Goal: Task Accomplishment & Management: Use online tool/utility

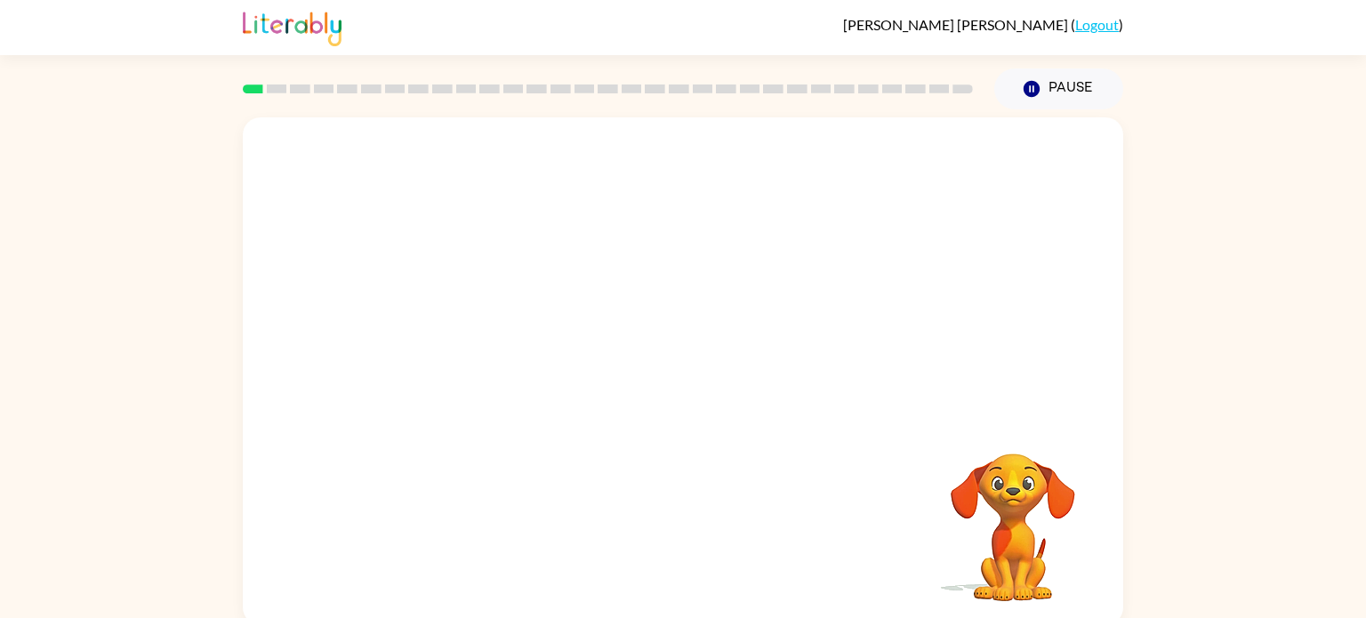
click at [727, 326] on video "Your browser must support playing .mp4 files to use Literably. Please try using…" at bounding box center [683, 266] width 881 height 299
click at [739, 334] on video "Your browser must support playing .mp4 files to use Literably. Please try using…" at bounding box center [683, 266] width 881 height 299
click at [705, 380] on div at bounding box center [683, 380] width 114 height 65
click at [705, 380] on button "button" at bounding box center [683, 380] width 114 height 65
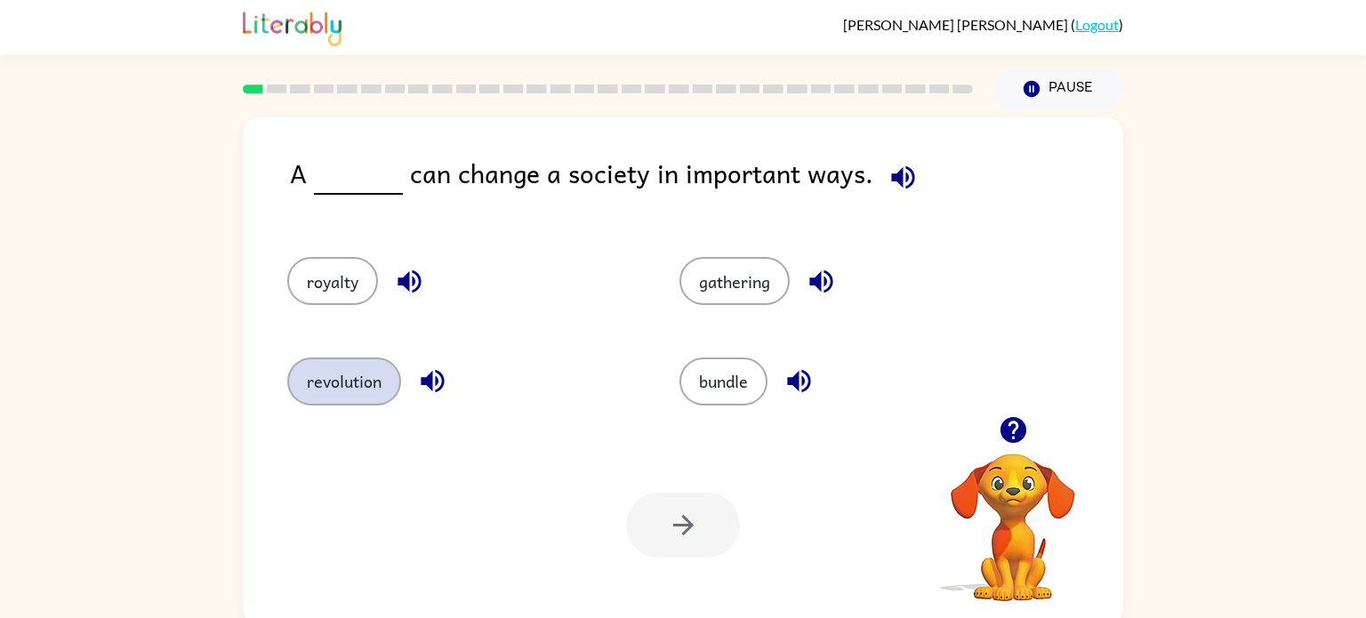
click at [365, 372] on button "revolution" at bounding box center [344, 382] width 114 height 48
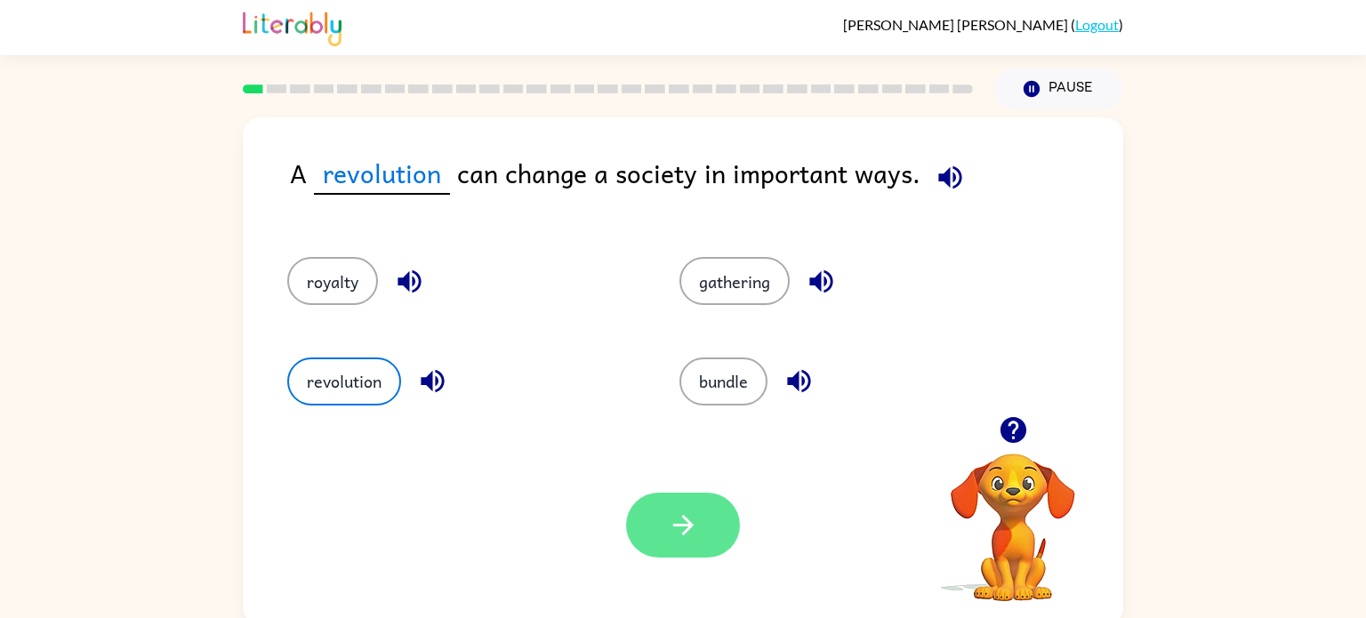
click at [698, 513] on button "button" at bounding box center [683, 525] width 114 height 65
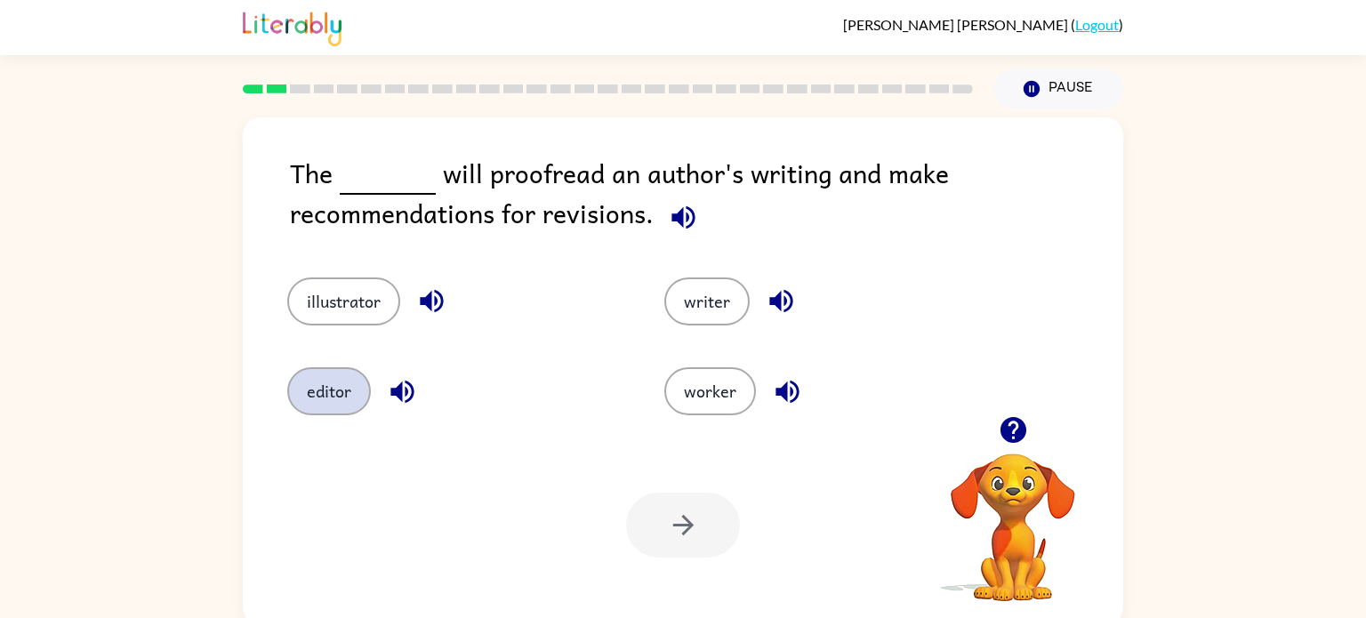
click at [341, 390] on button "editor" at bounding box center [329, 391] width 84 height 48
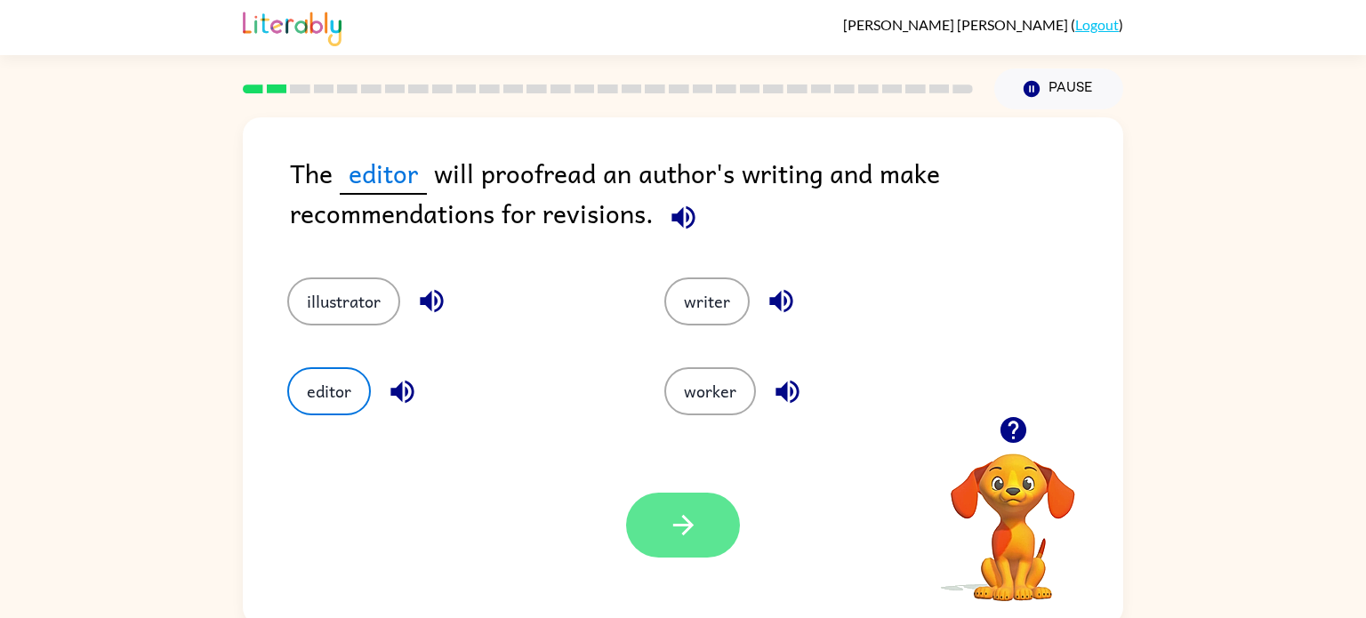
click at [675, 543] on button "button" at bounding box center [683, 525] width 114 height 65
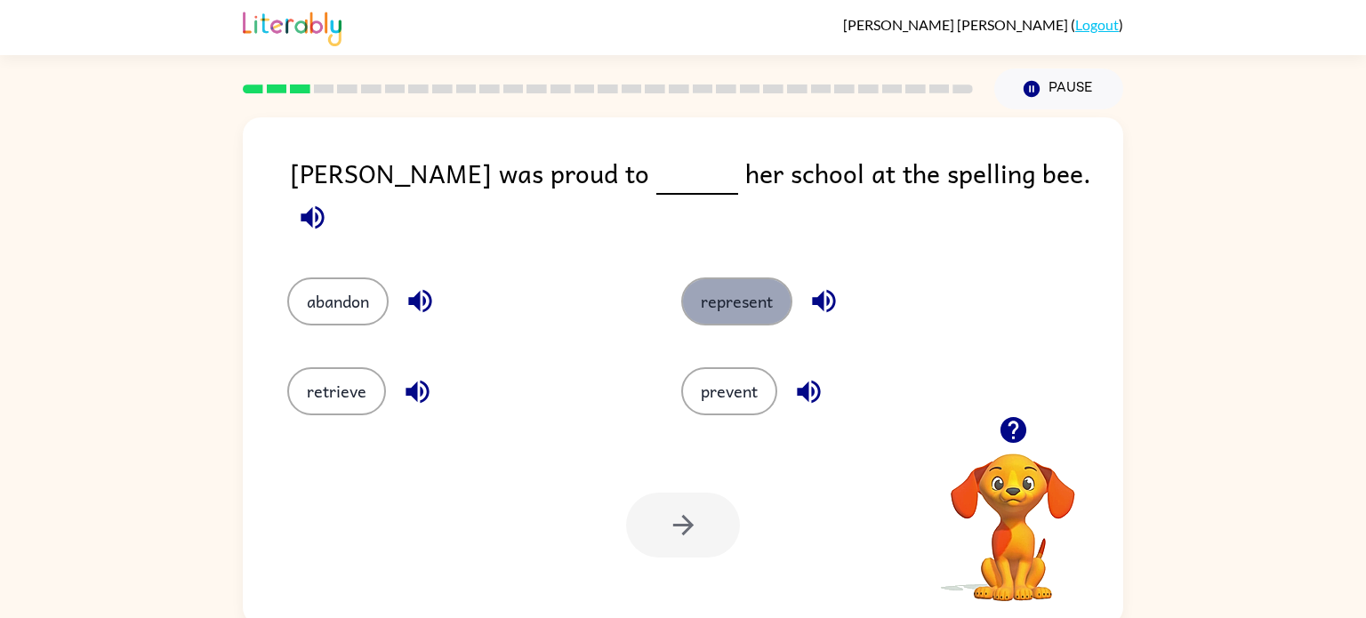
click at [722, 278] on button "represent" at bounding box center [736, 302] width 111 height 48
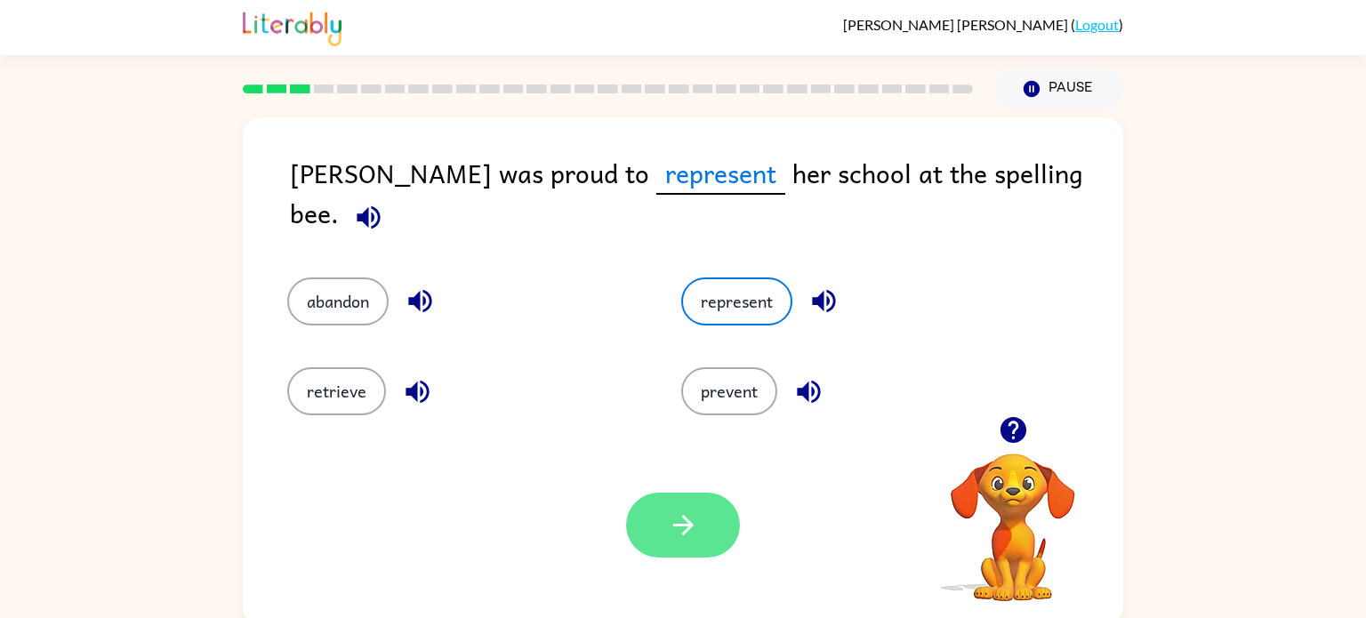
click at [690, 543] on button "button" at bounding box center [683, 525] width 114 height 65
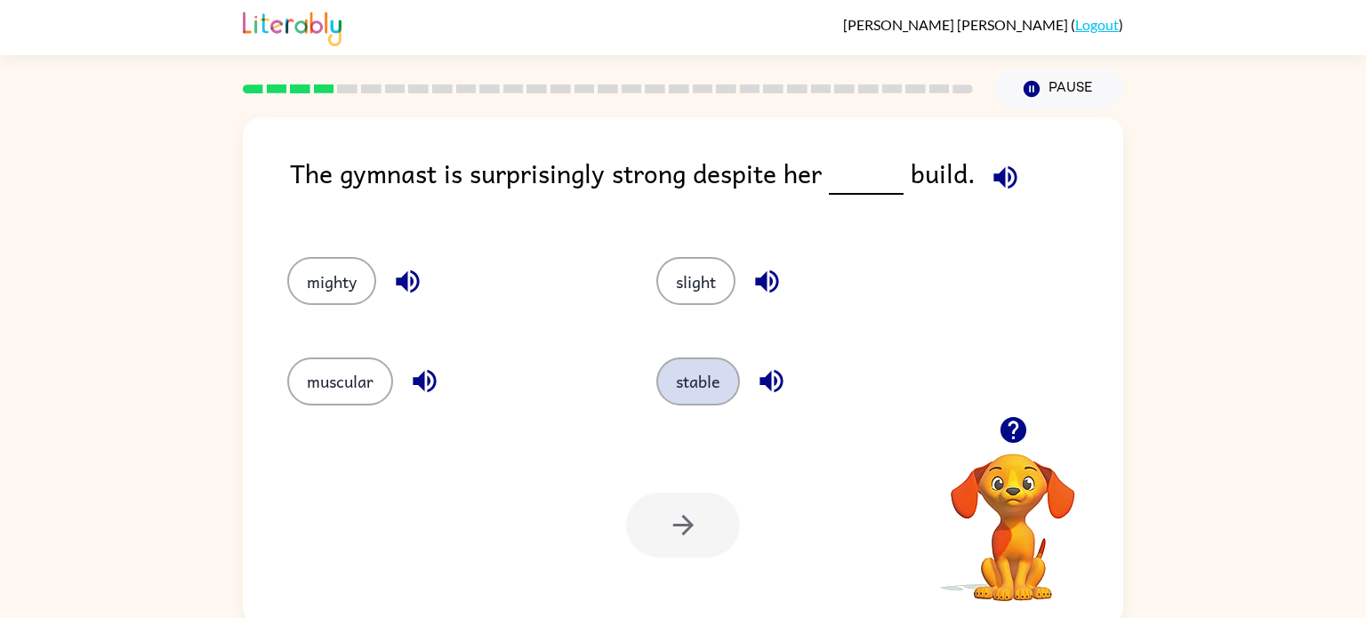
click at [718, 390] on button "stable" at bounding box center [698, 382] width 84 height 48
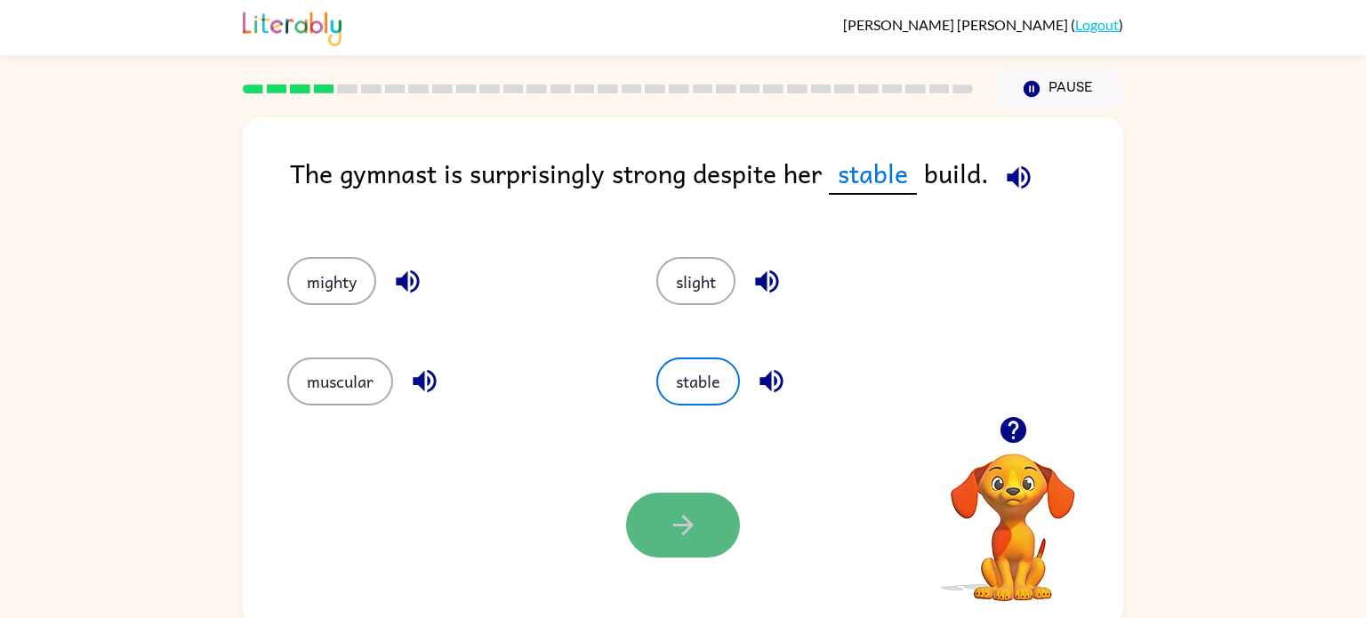
click at [701, 511] on button "button" at bounding box center [683, 525] width 114 height 65
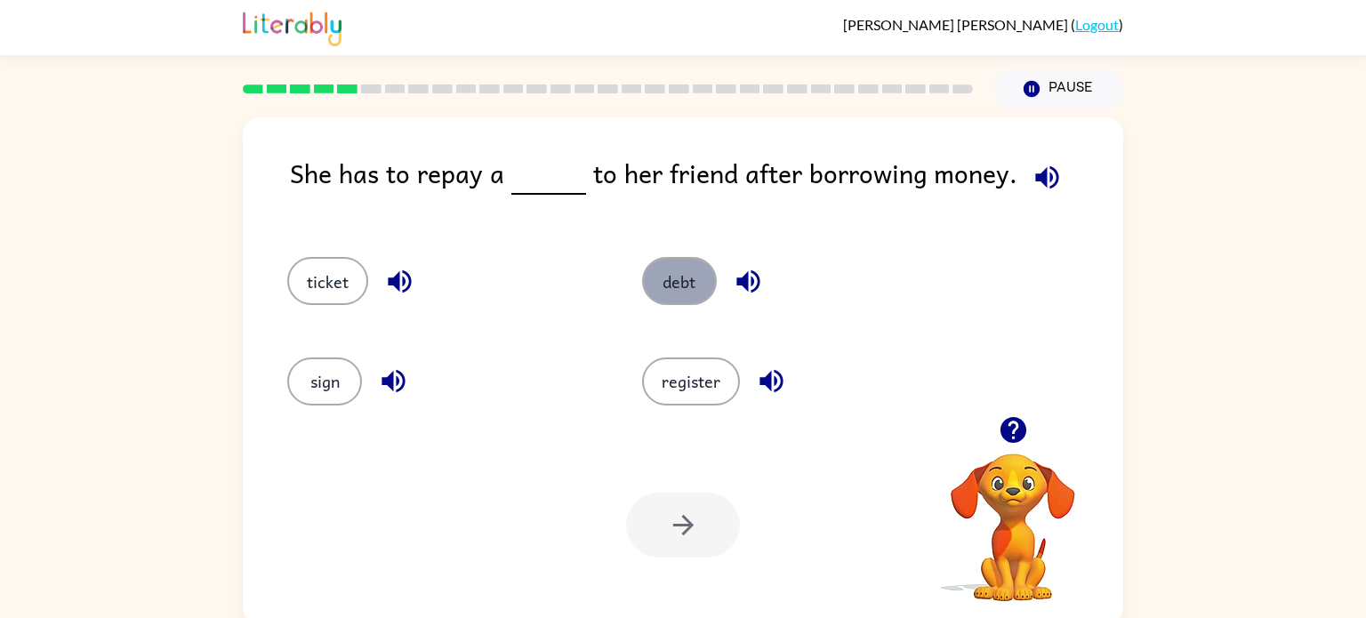
click at [663, 286] on button "debt" at bounding box center [679, 281] width 75 height 48
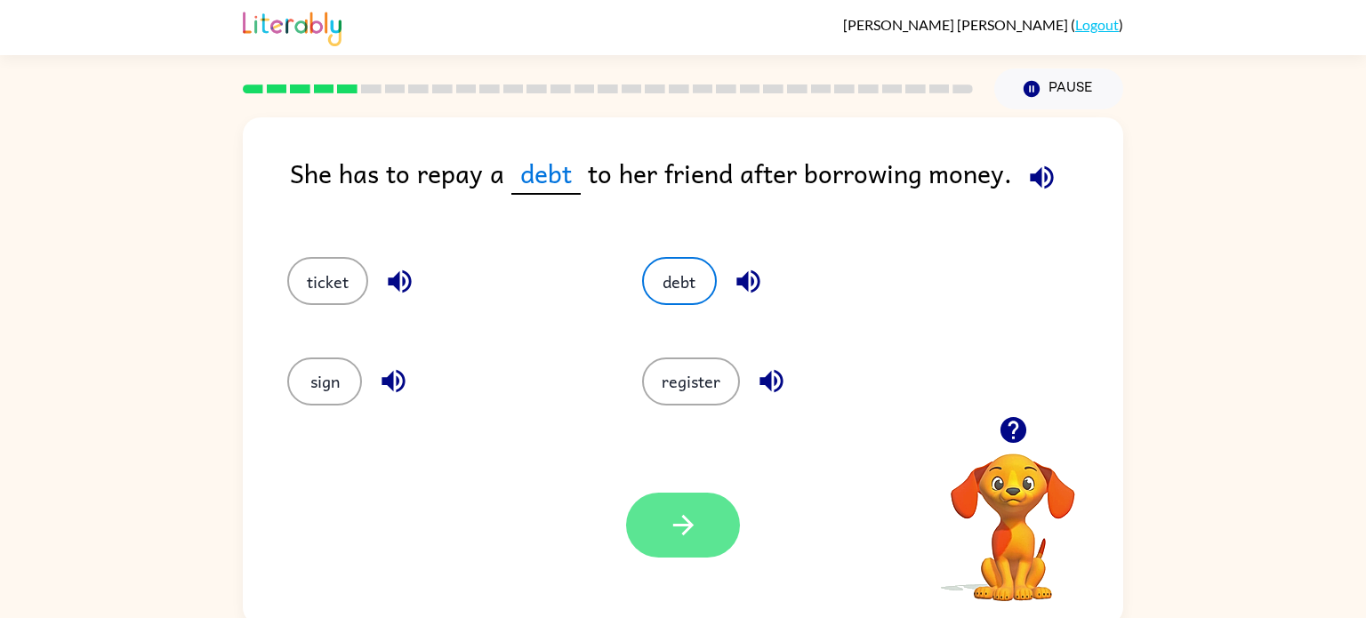
click at [666, 510] on button "button" at bounding box center [683, 525] width 114 height 65
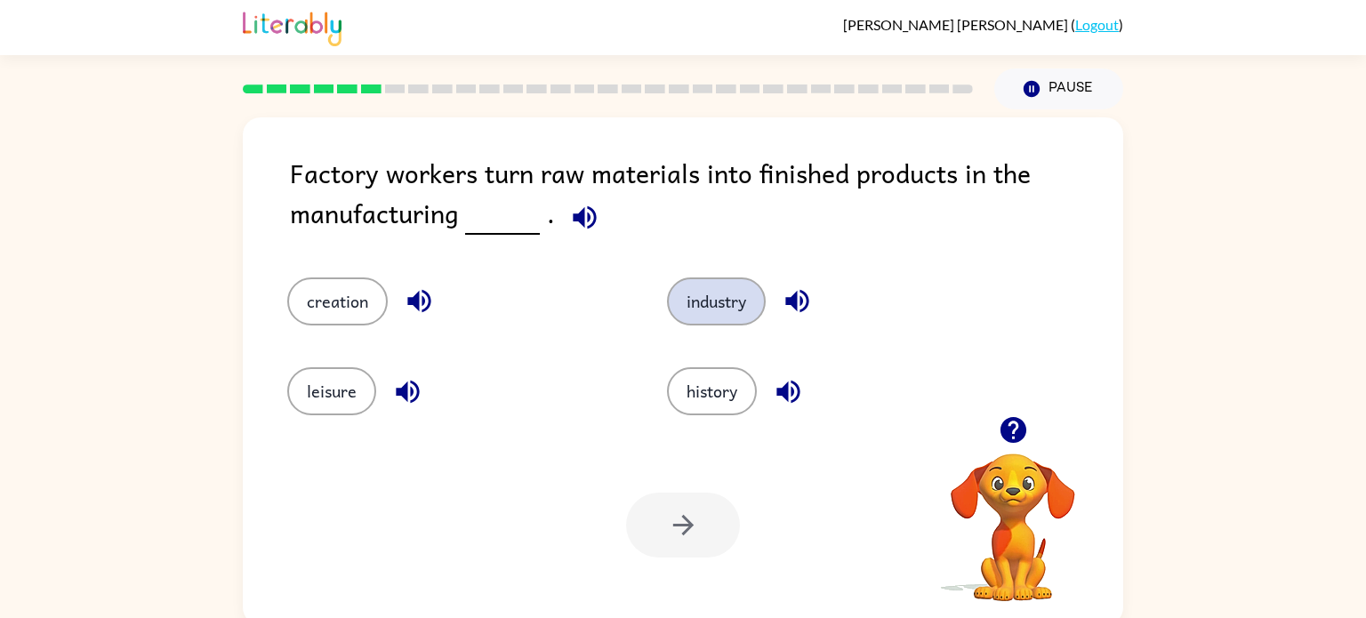
click at [720, 310] on button "industry" at bounding box center [716, 302] width 99 height 48
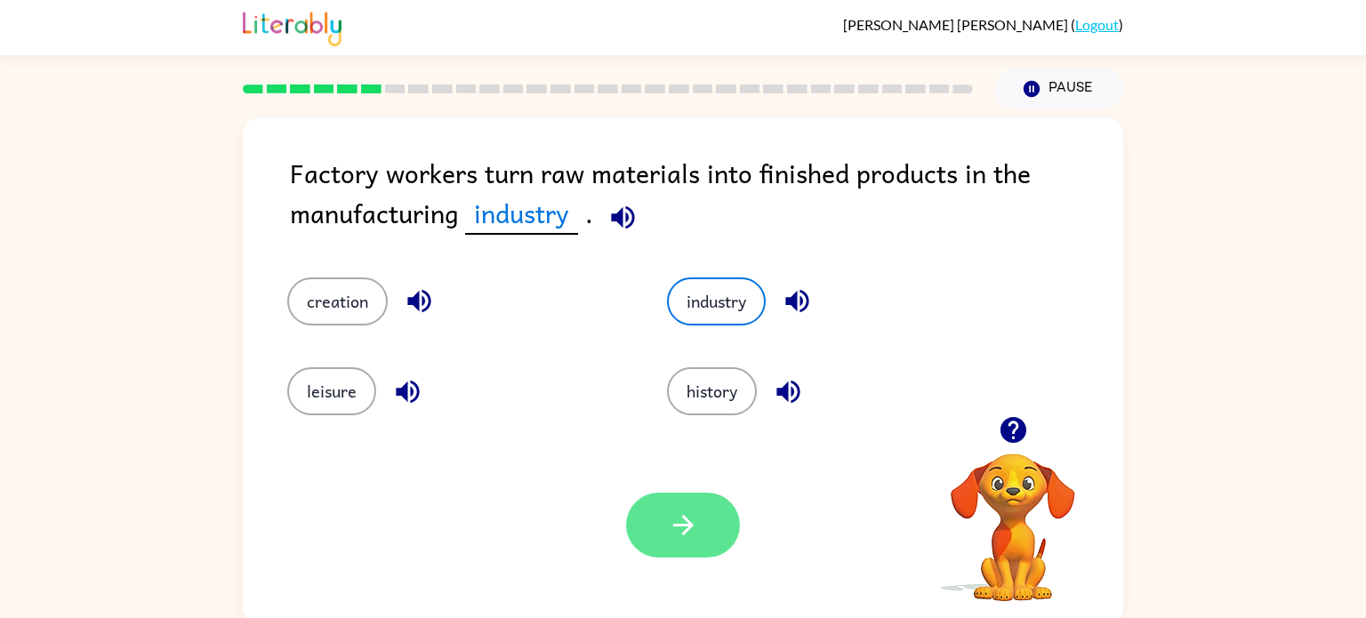
click at [673, 531] on icon "button" at bounding box center [683, 525] width 31 height 31
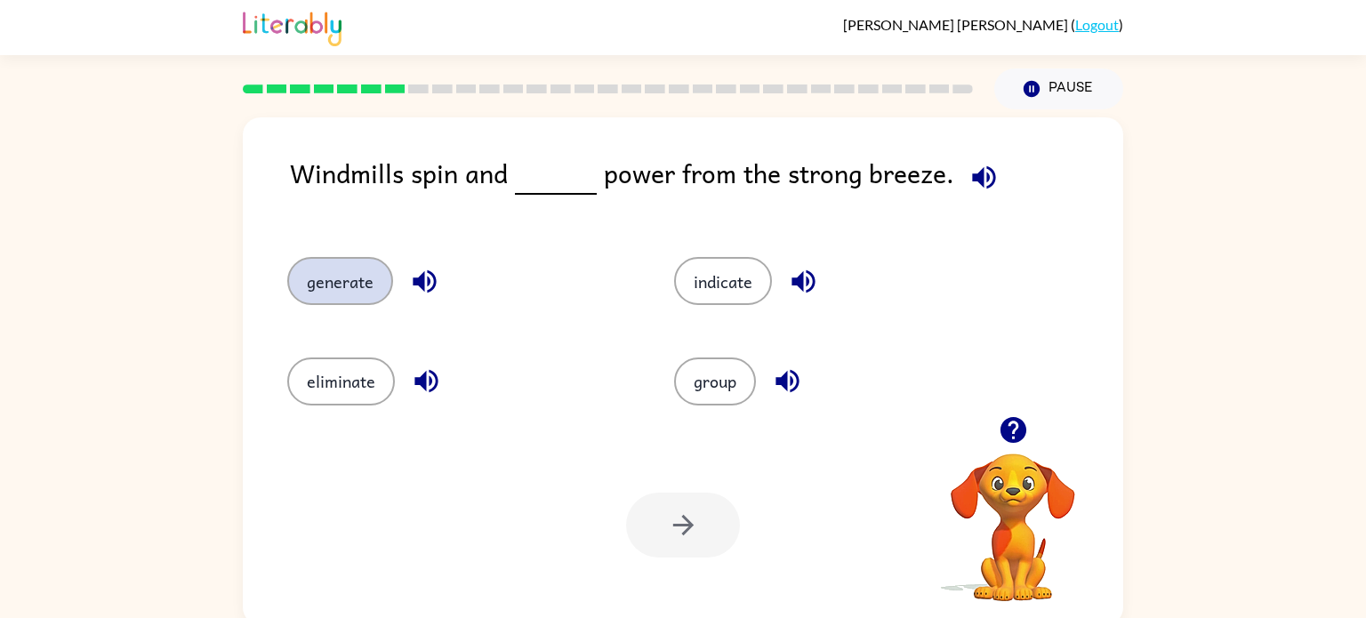
click at [360, 280] on button "generate" at bounding box center [340, 281] width 106 height 48
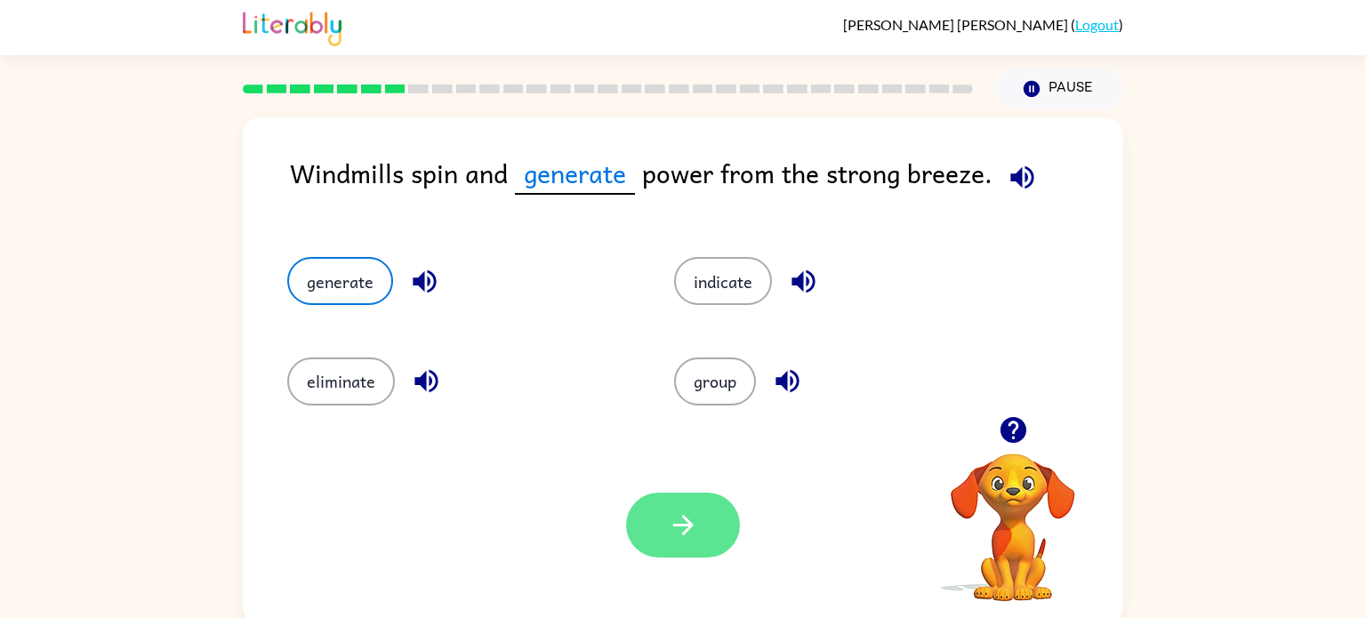
click at [701, 521] on button "button" at bounding box center [683, 525] width 114 height 65
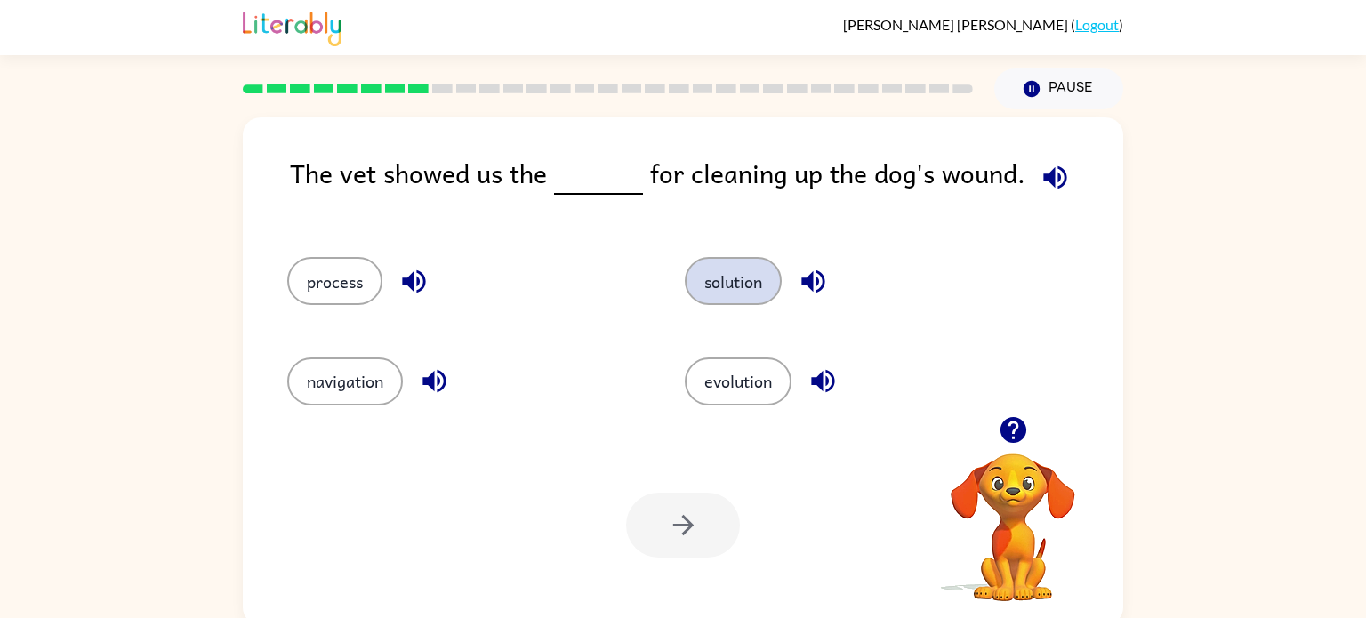
click at [732, 285] on button "solution" at bounding box center [733, 281] width 97 height 48
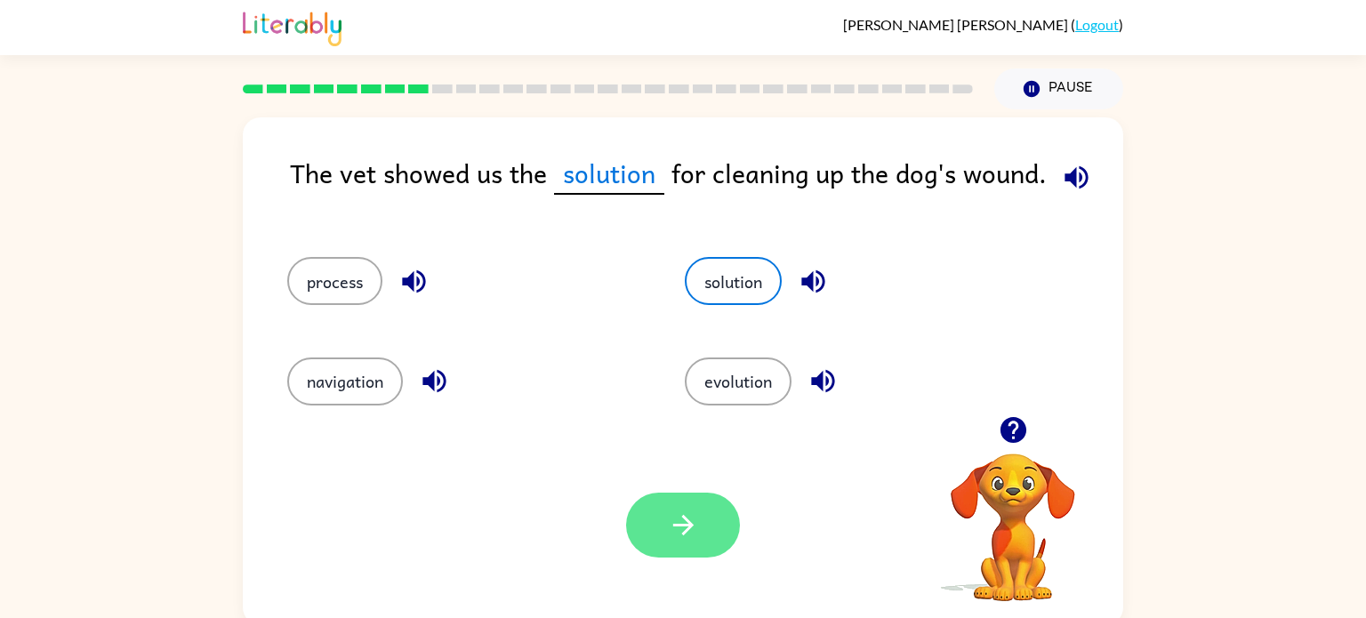
click at [679, 524] on icon "button" at bounding box center [682, 525] width 20 height 20
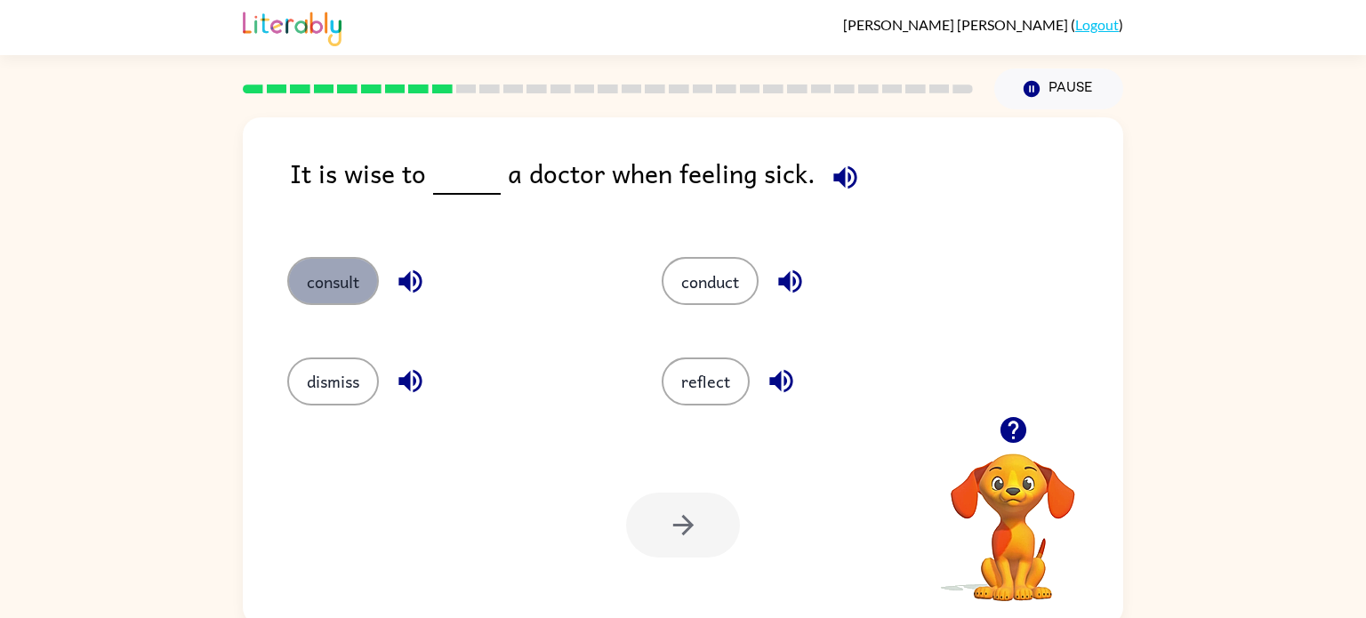
click at [350, 272] on button "consult" at bounding box center [333, 281] width 92 height 48
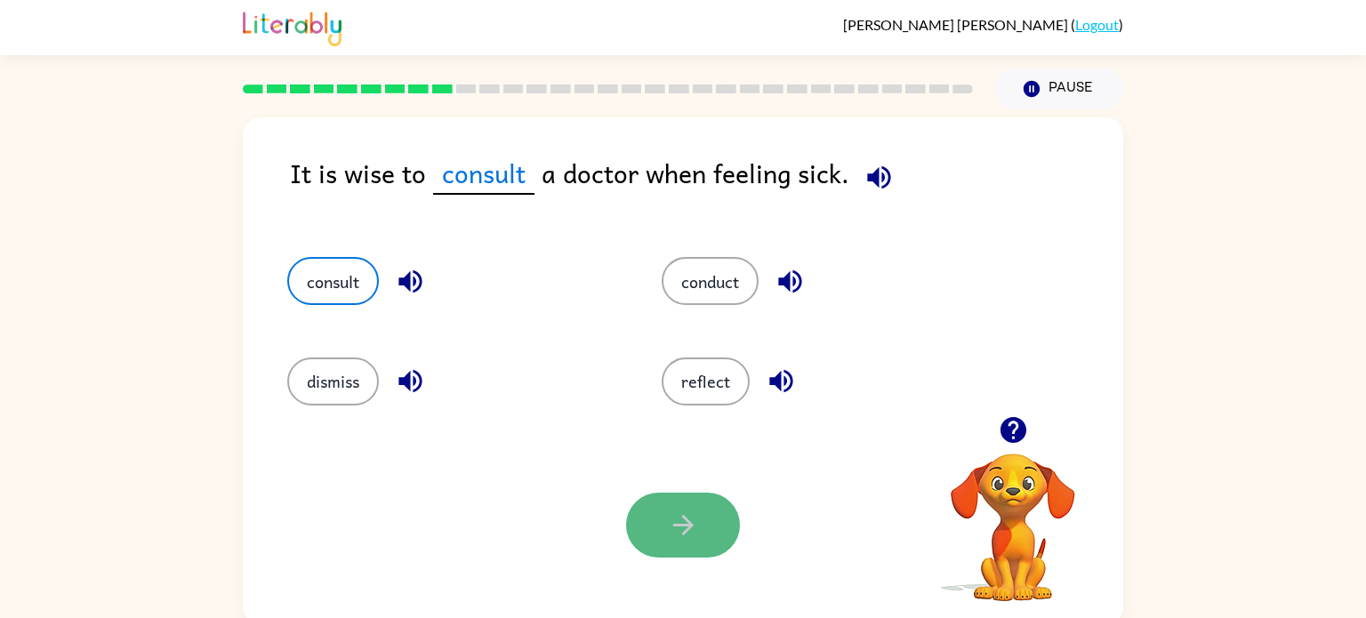
click at [715, 510] on button "button" at bounding box center [683, 525] width 114 height 65
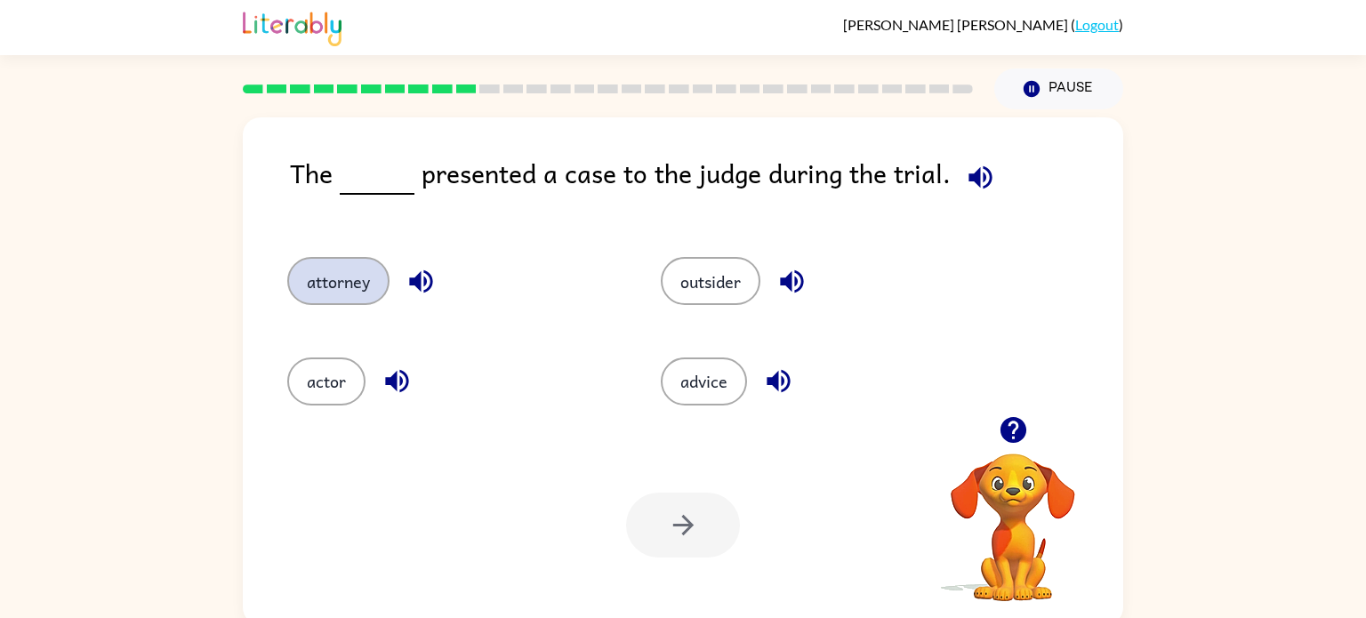
click at [352, 275] on button "attorney" at bounding box center [338, 281] width 102 height 48
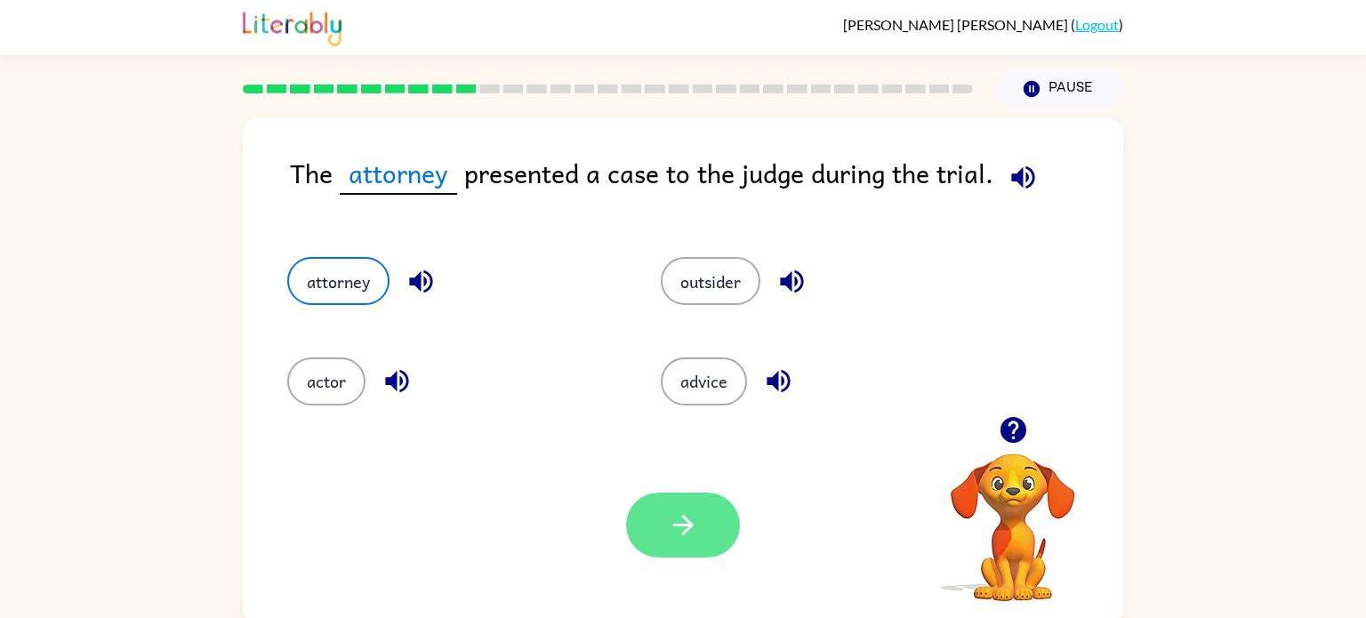
click at [718, 544] on button "button" at bounding box center [683, 525] width 114 height 65
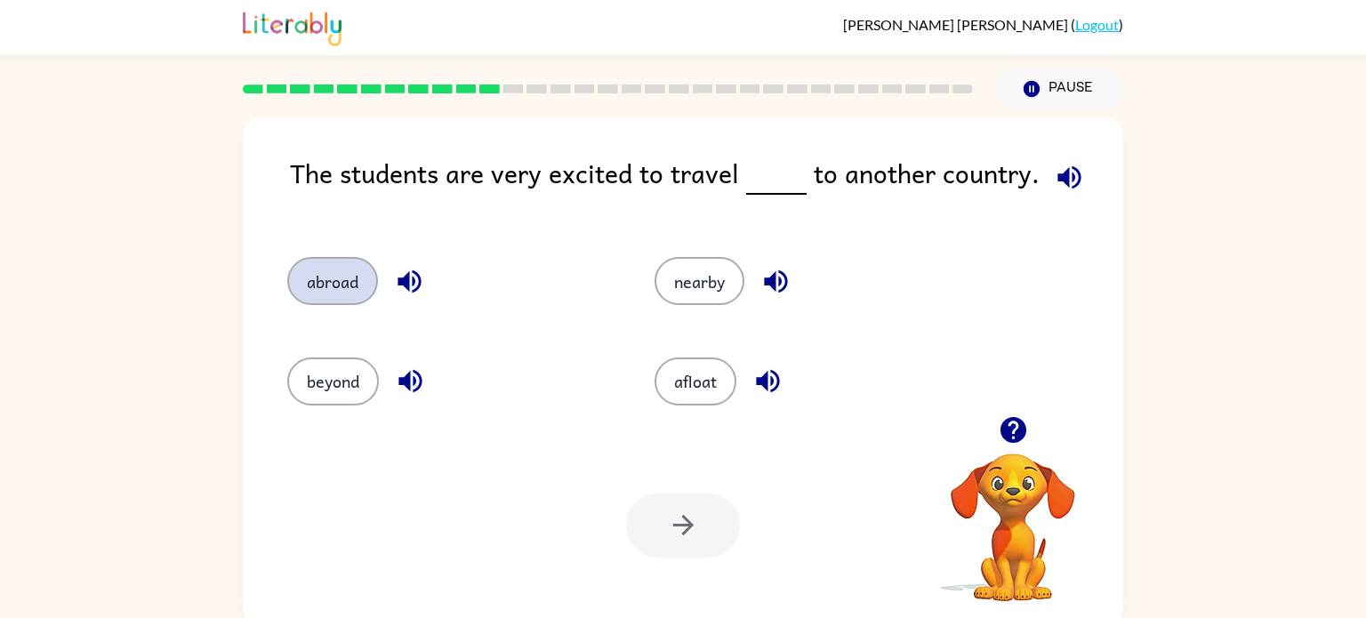
click at [321, 281] on button "abroad" at bounding box center [332, 281] width 91 height 48
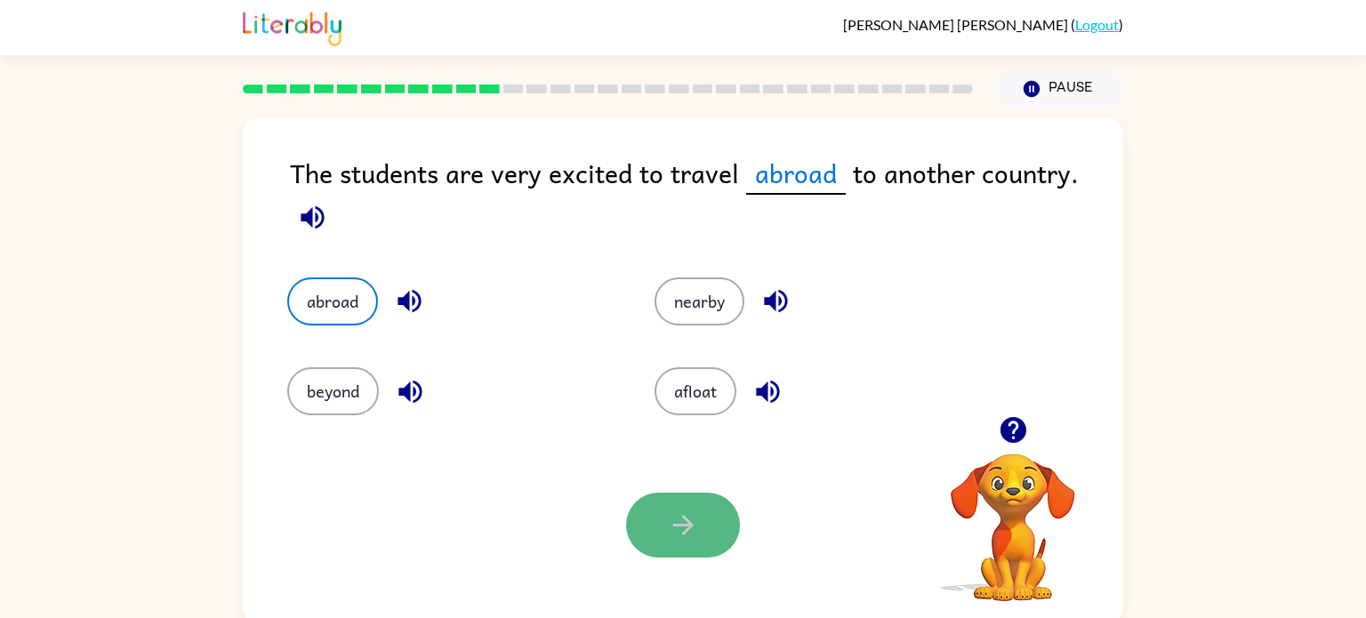
click at [697, 521] on icon "button" at bounding box center [683, 525] width 31 height 31
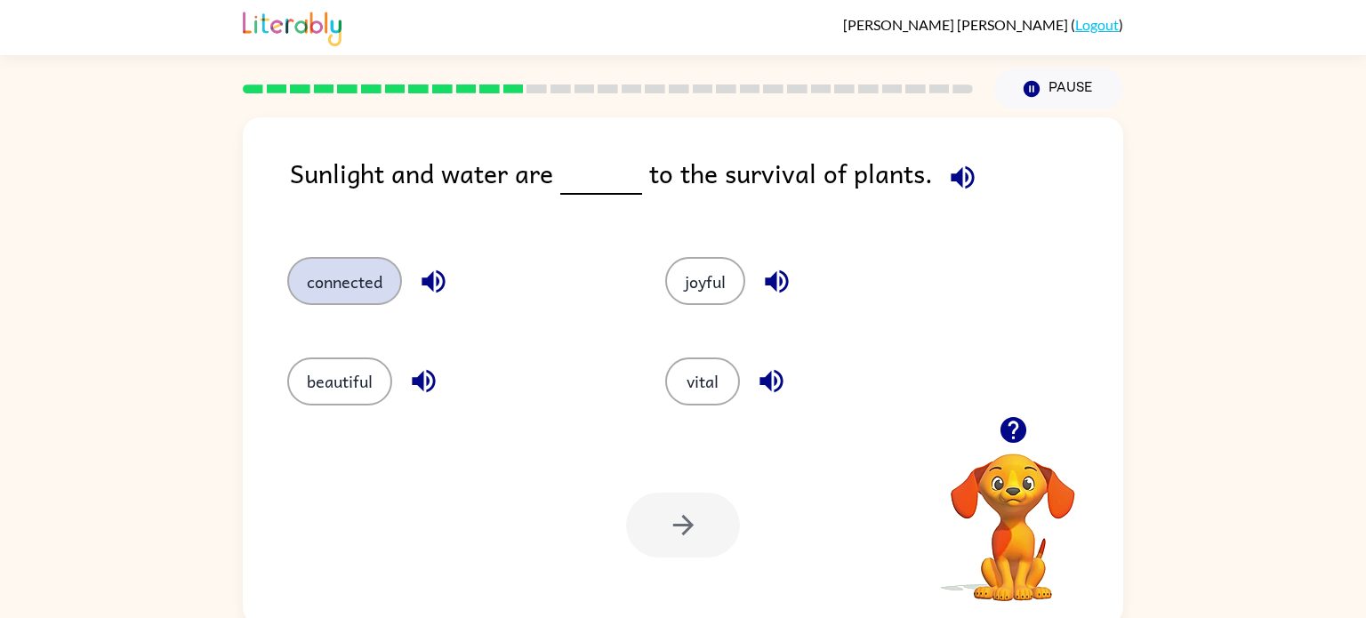
click at [371, 272] on button "connected" at bounding box center [344, 281] width 115 height 48
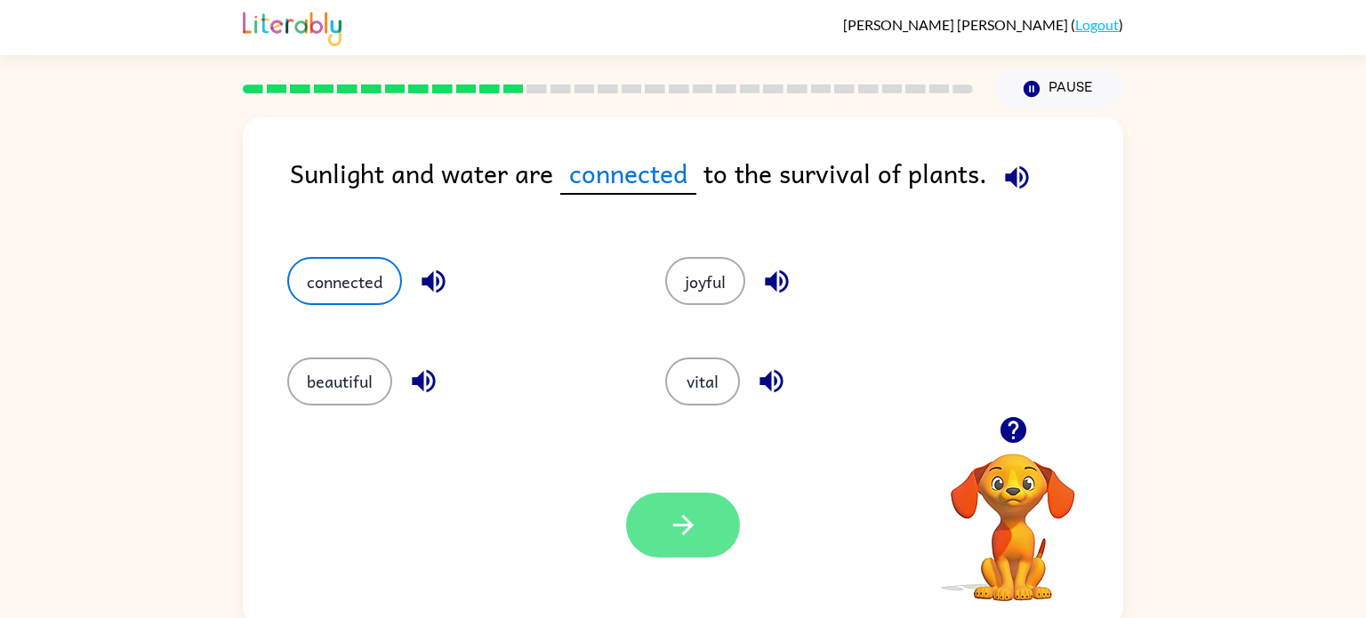
click at [668, 545] on button "button" at bounding box center [683, 525] width 114 height 65
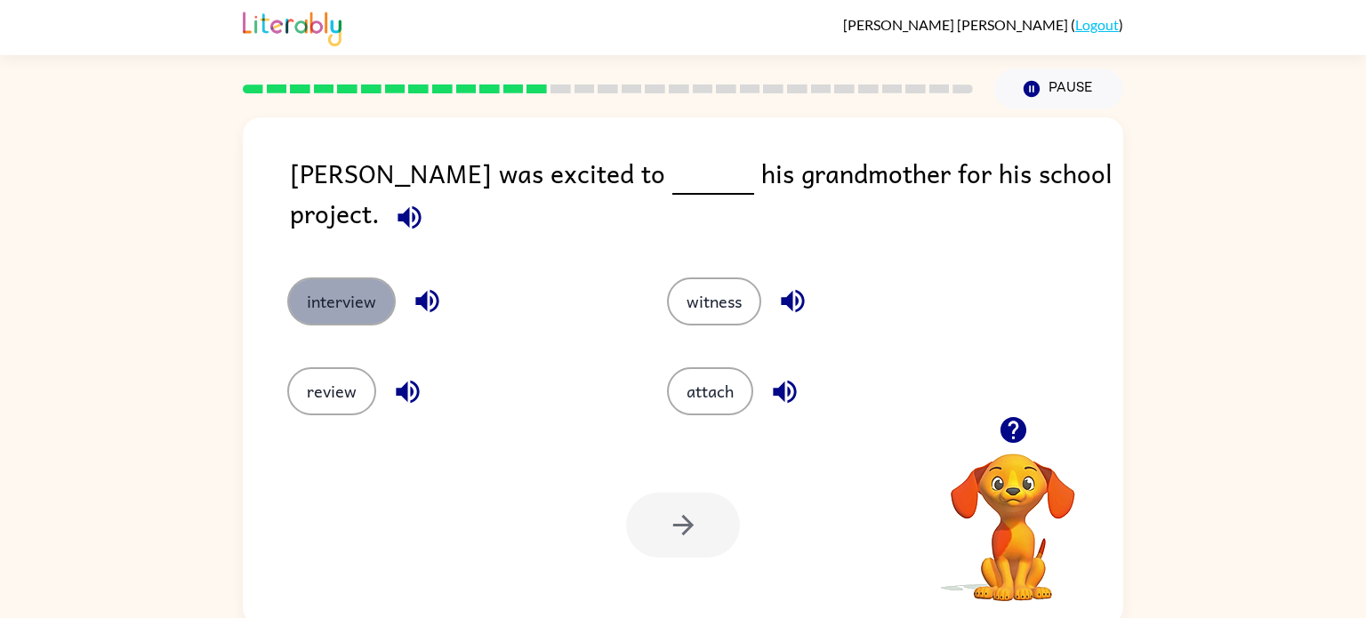
click at [326, 278] on button "interview" at bounding box center [341, 302] width 109 height 48
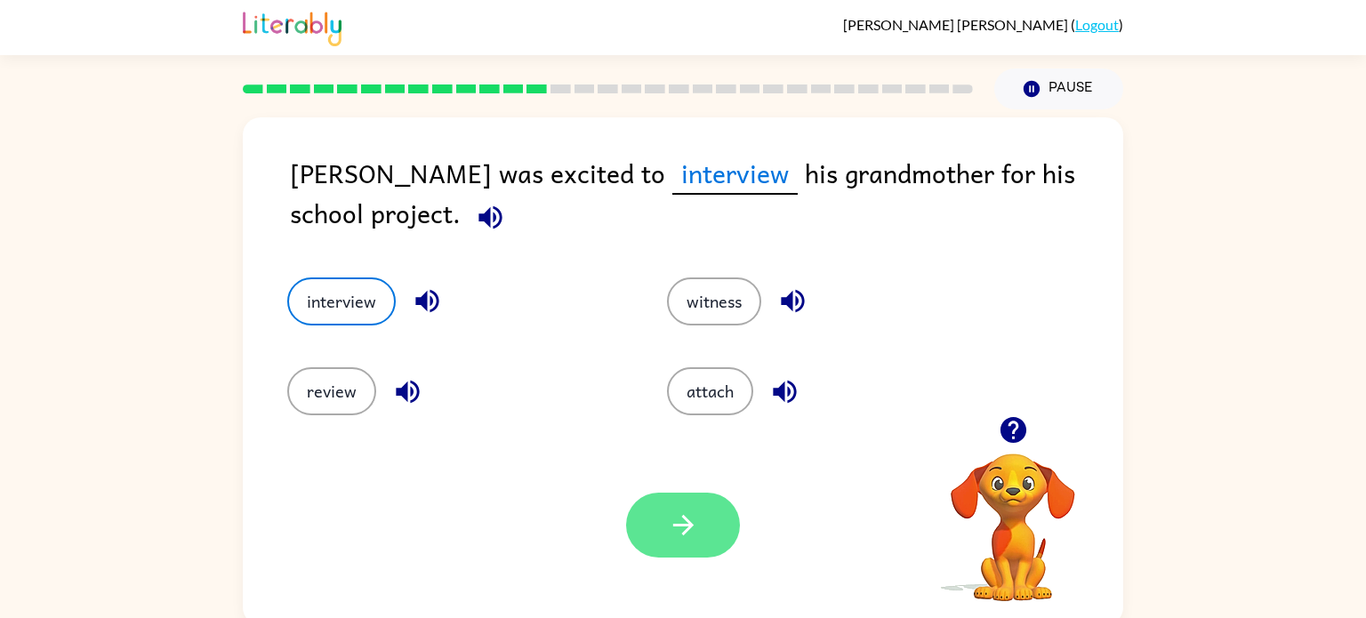
click at [662, 529] on button "button" at bounding box center [683, 525] width 114 height 65
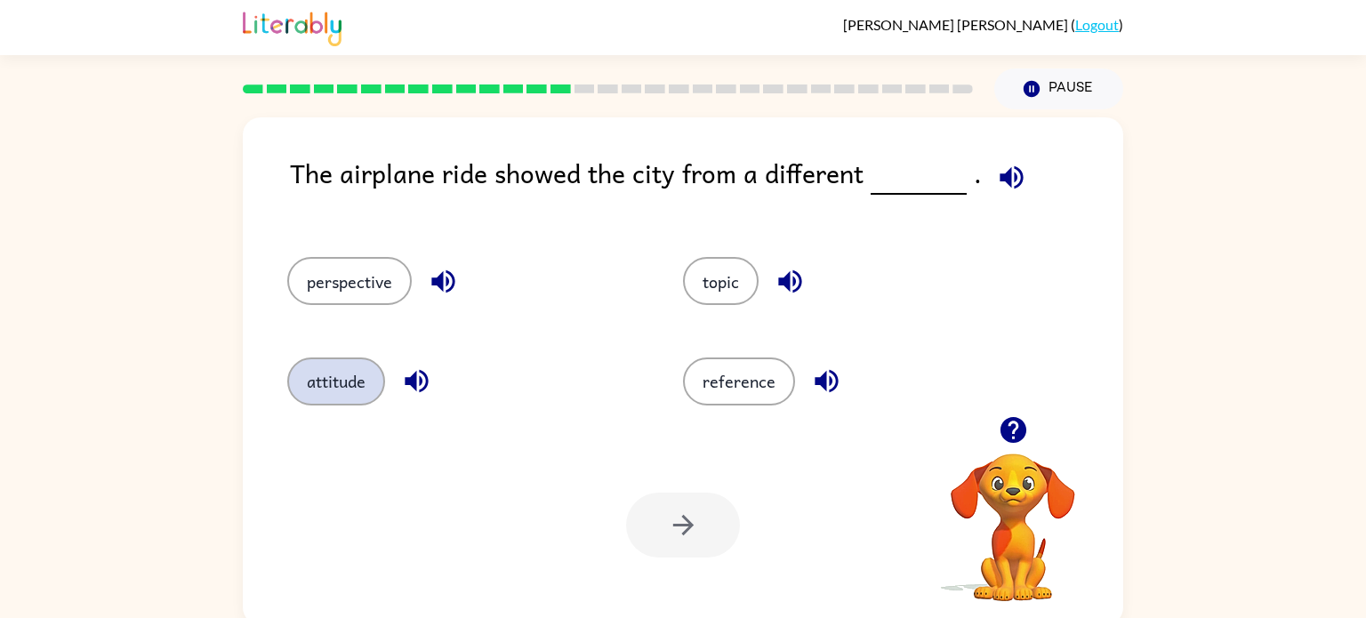
click at [350, 372] on button "attitude" at bounding box center [336, 382] width 98 height 48
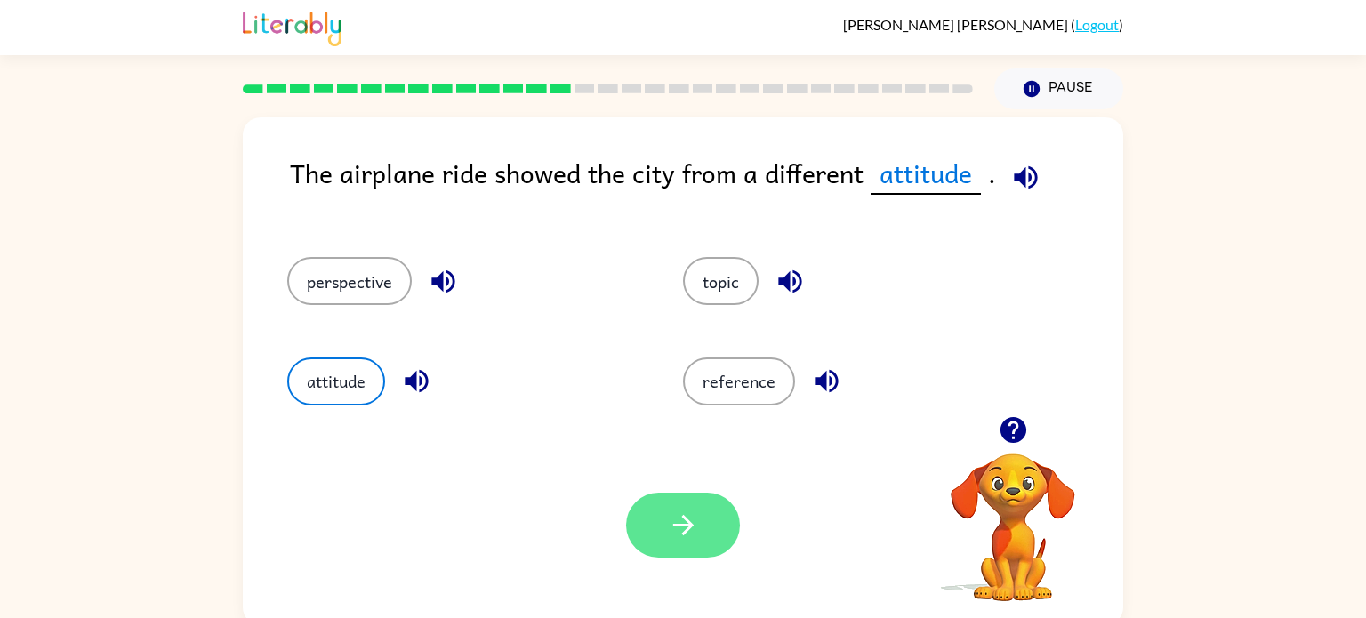
click at [693, 539] on icon "button" at bounding box center [683, 525] width 31 height 31
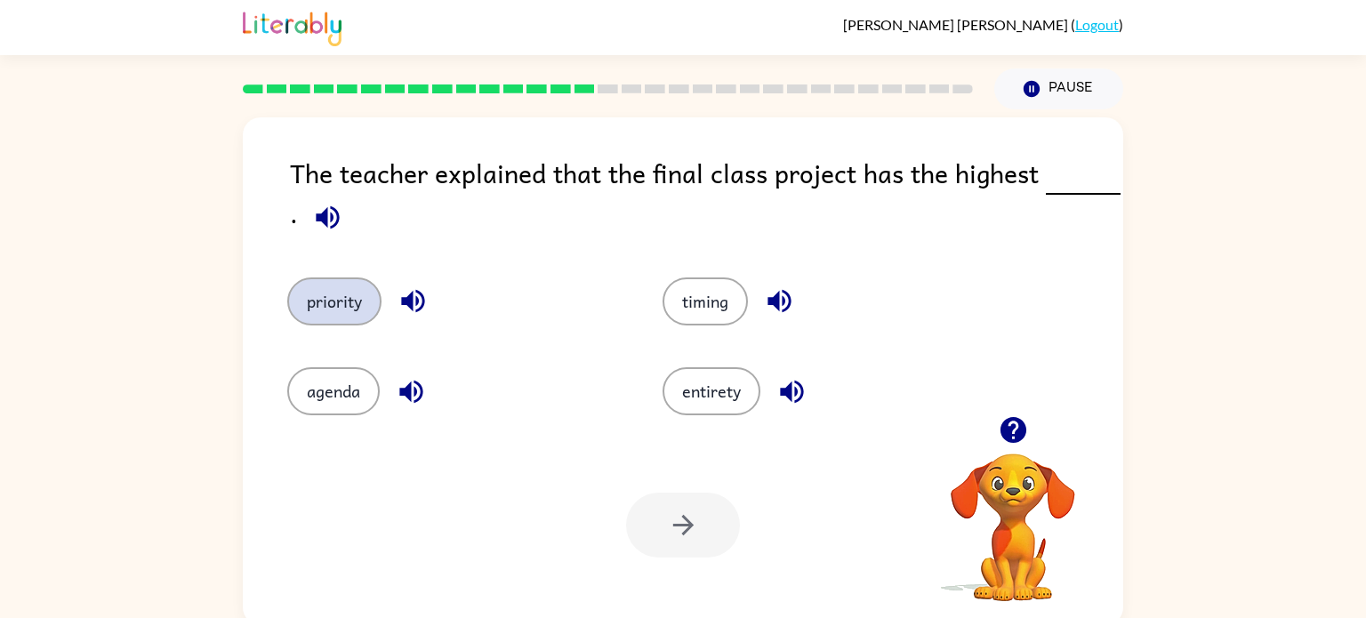
click at [367, 297] on button "priority" at bounding box center [334, 302] width 94 height 48
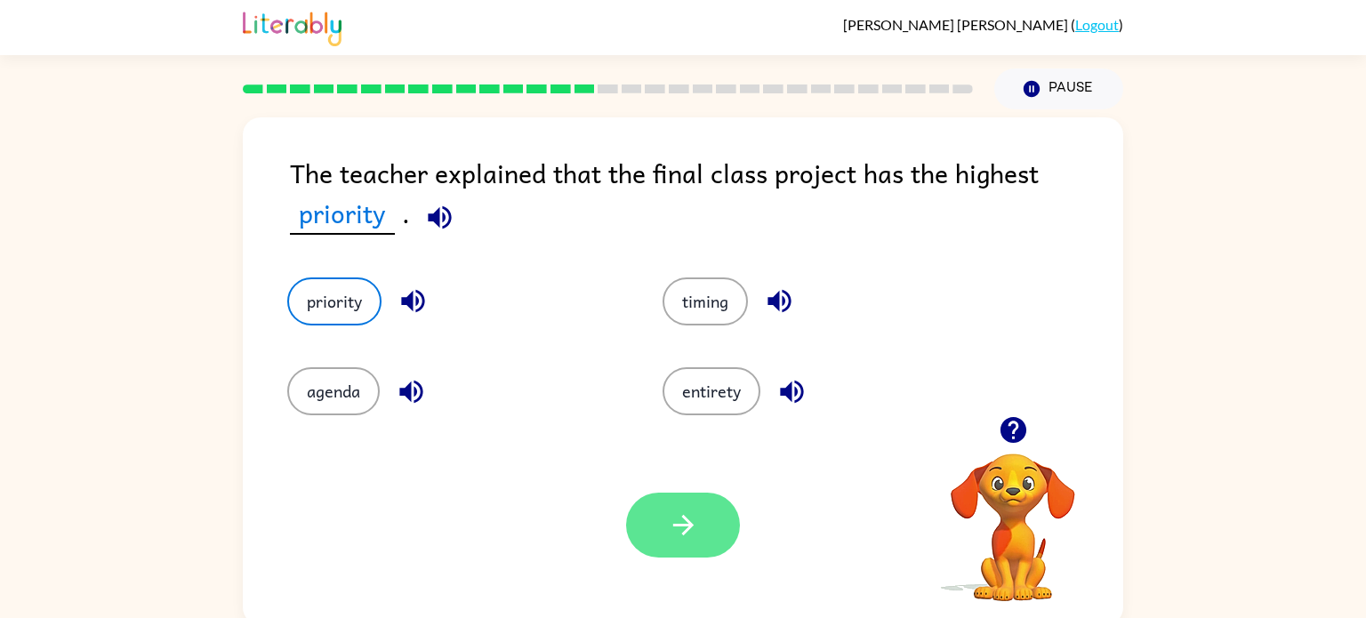
click at [688, 543] on button "button" at bounding box center [683, 525] width 114 height 65
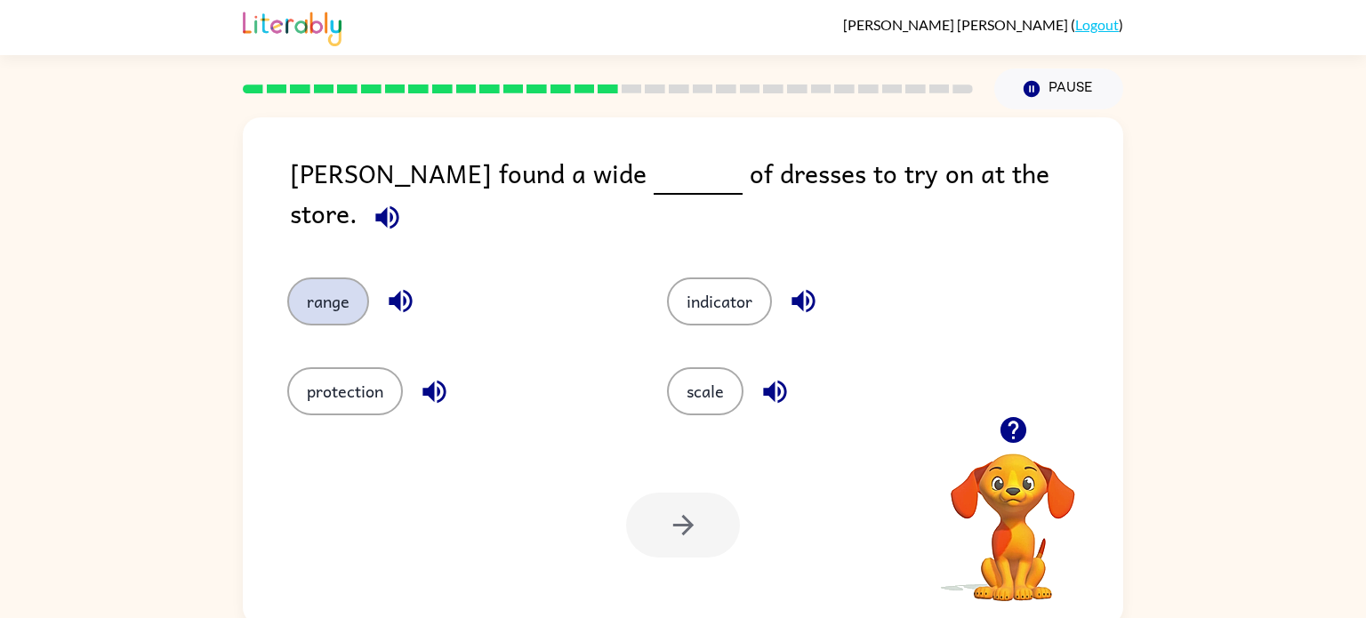
click at [336, 279] on button "range" at bounding box center [328, 302] width 82 height 48
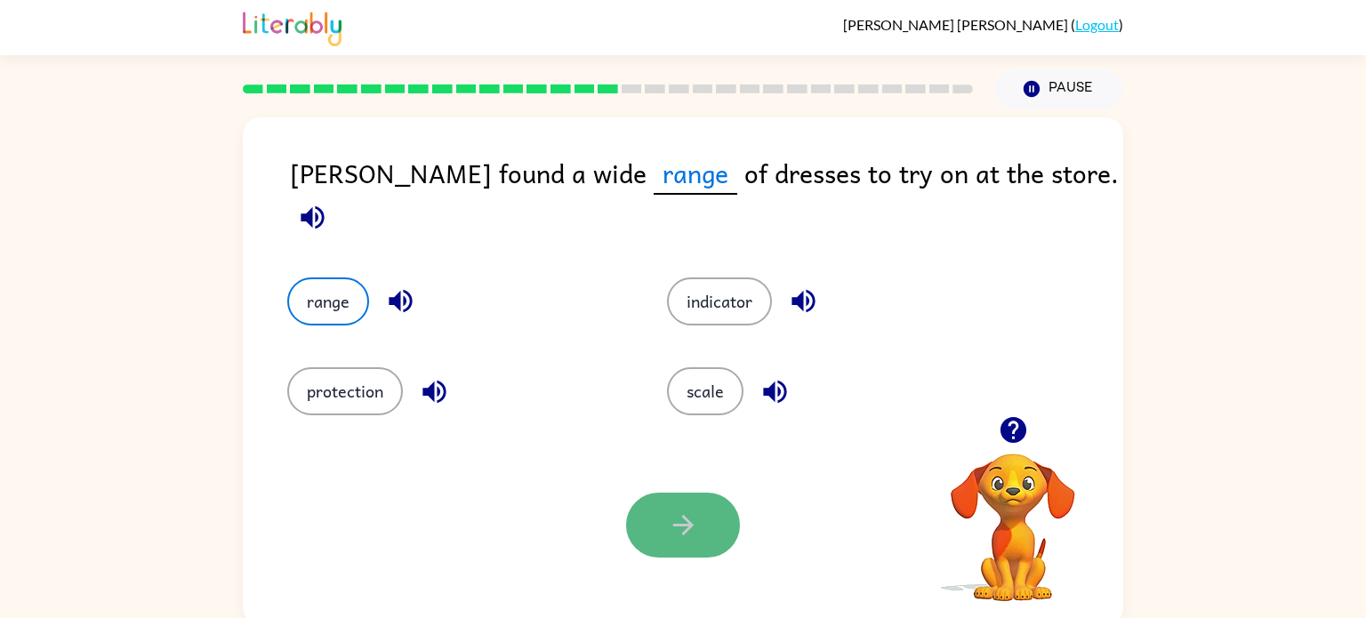
click at [711, 540] on button "button" at bounding box center [683, 525] width 114 height 65
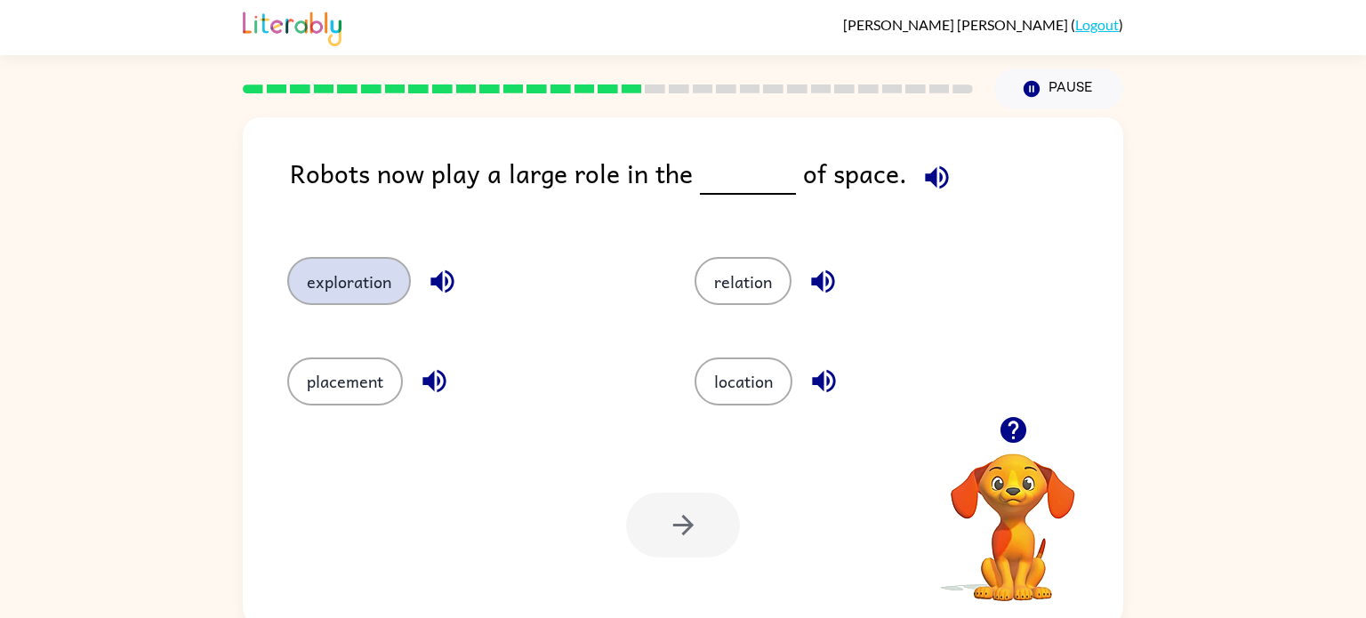
click at [338, 270] on button "exploration" at bounding box center [349, 281] width 124 height 48
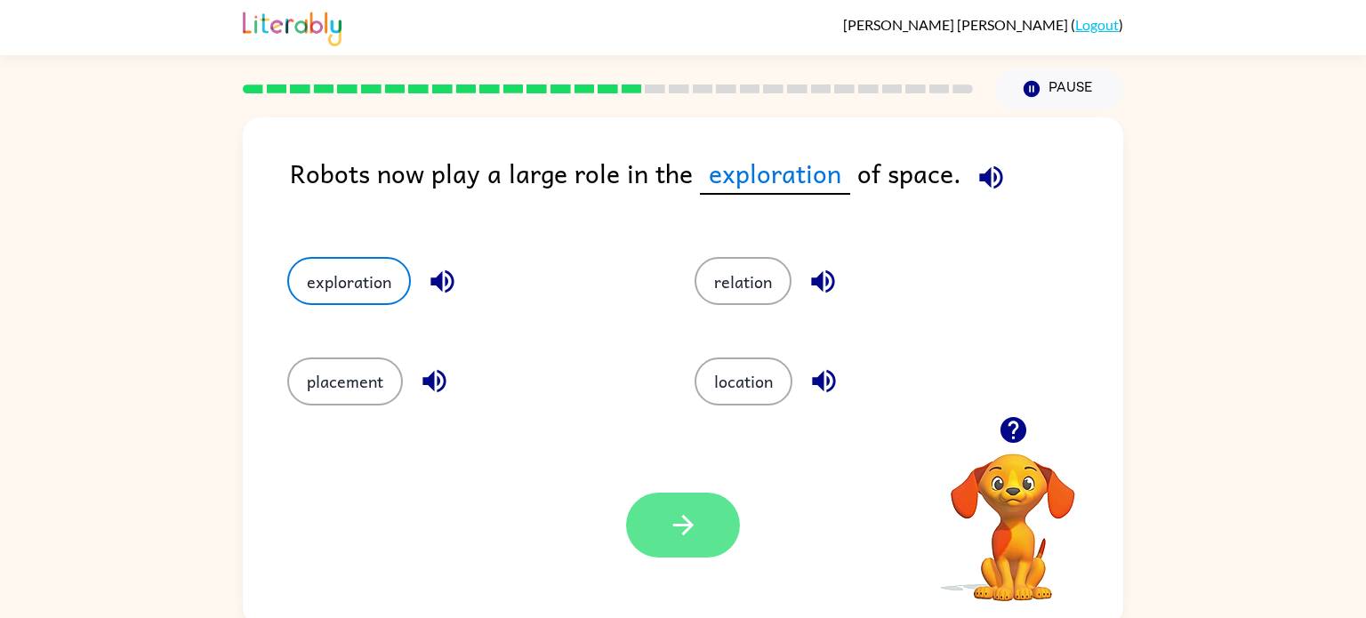
click at [665, 509] on button "button" at bounding box center [683, 525] width 114 height 65
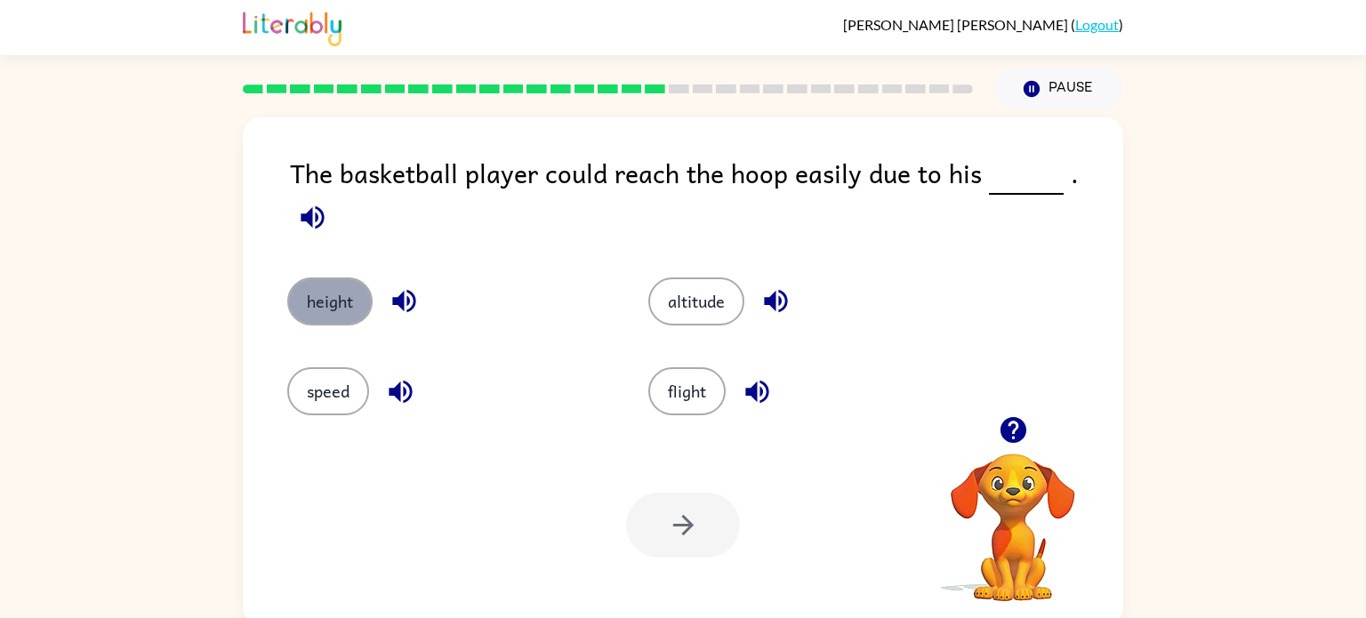
click at [350, 278] on button "height" at bounding box center [329, 302] width 85 height 48
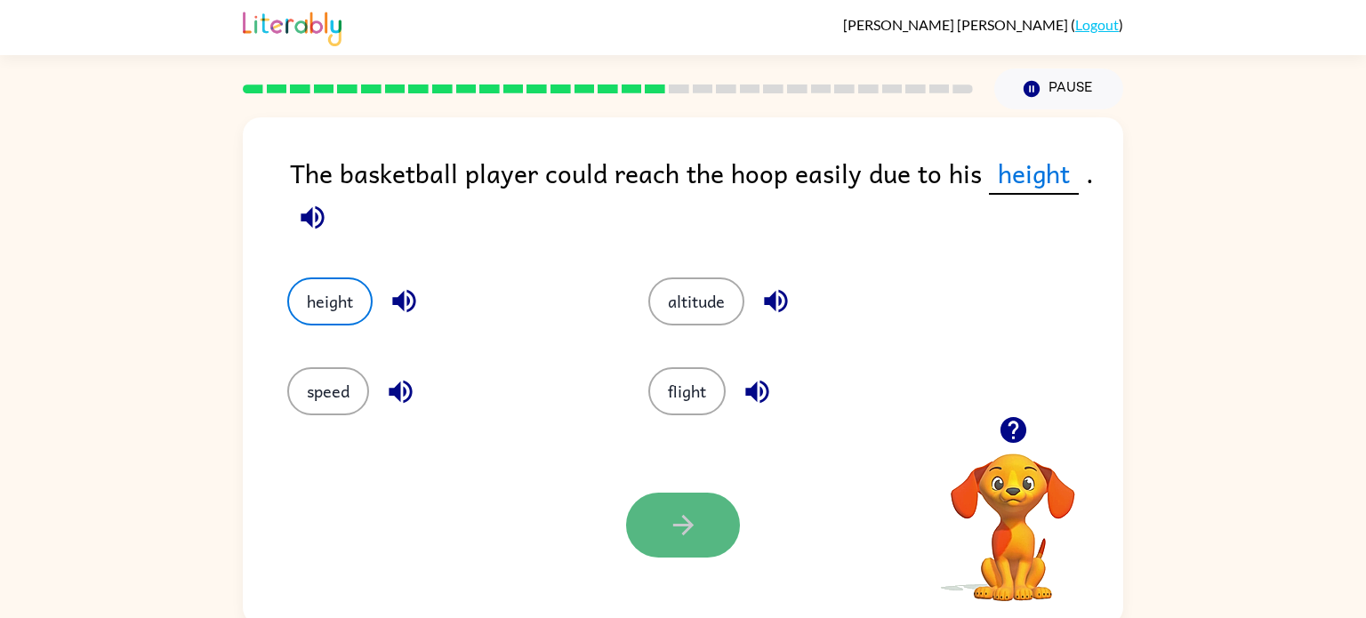
click at [709, 524] on button "button" at bounding box center [683, 525] width 114 height 65
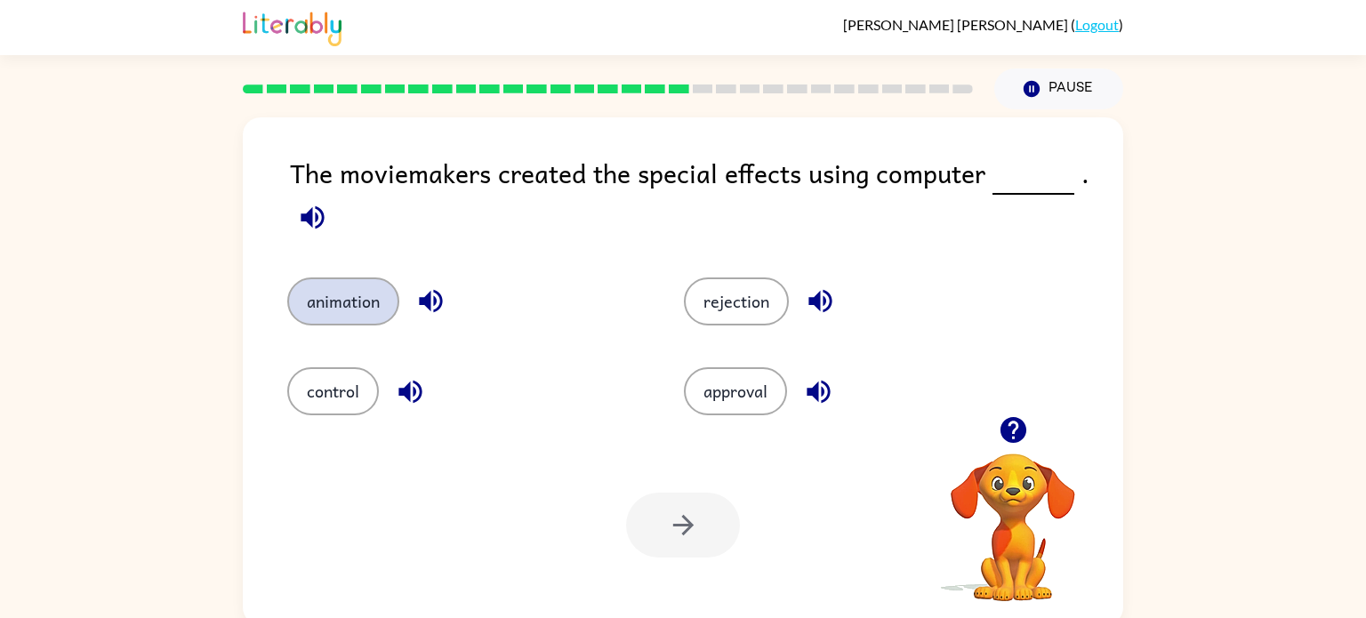
click at [353, 307] on button "animation" at bounding box center [343, 302] width 112 height 48
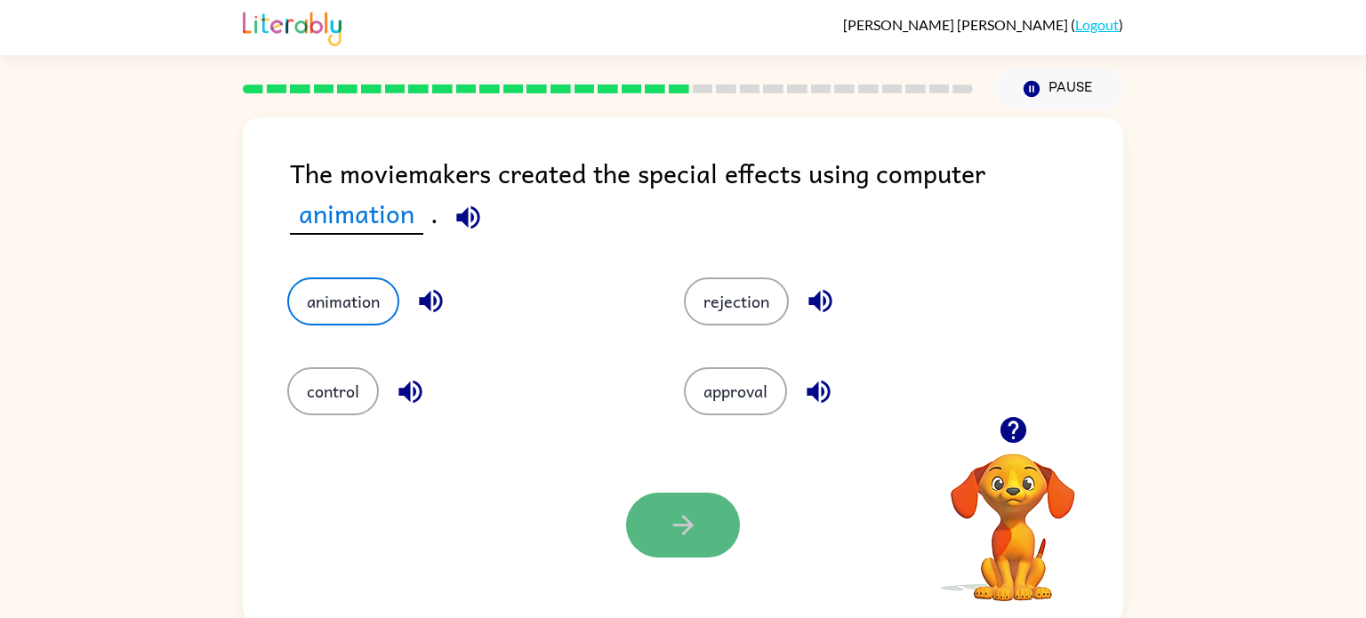
click at [705, 520] on button "button" at bounding box center [683, 525] width 114 height 65
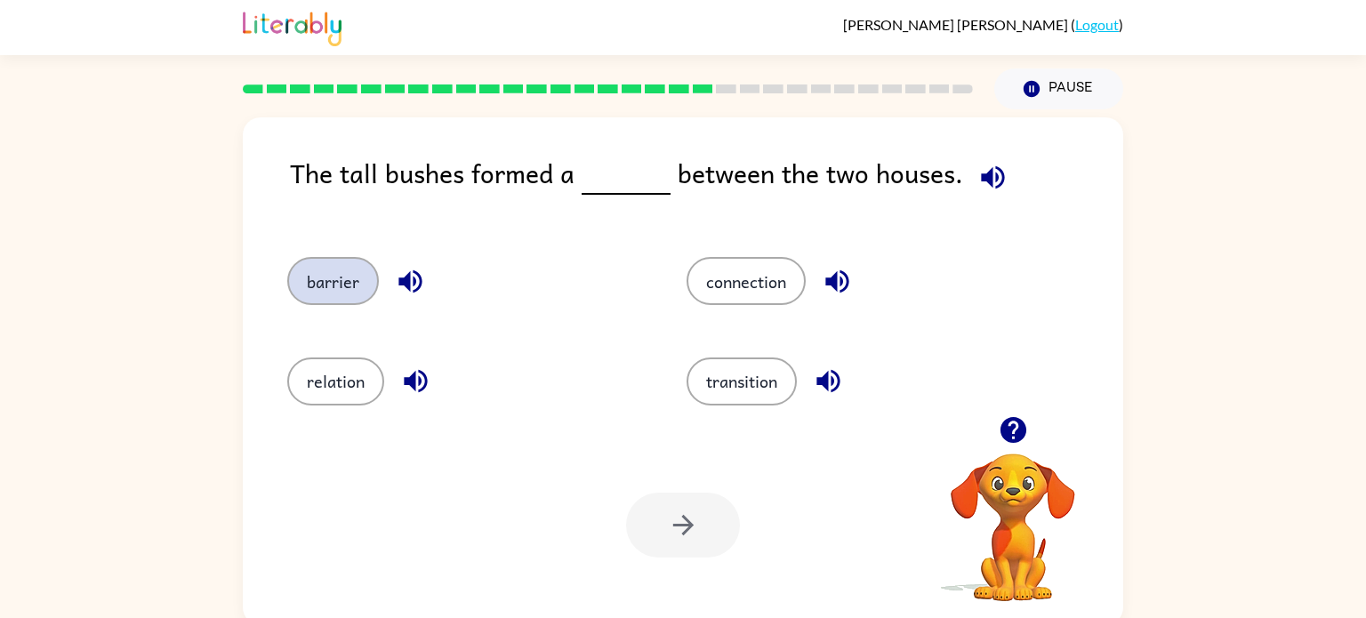
click at [332, 276] on button "barrier" at bounding box center [333, 281] width 92 height 48
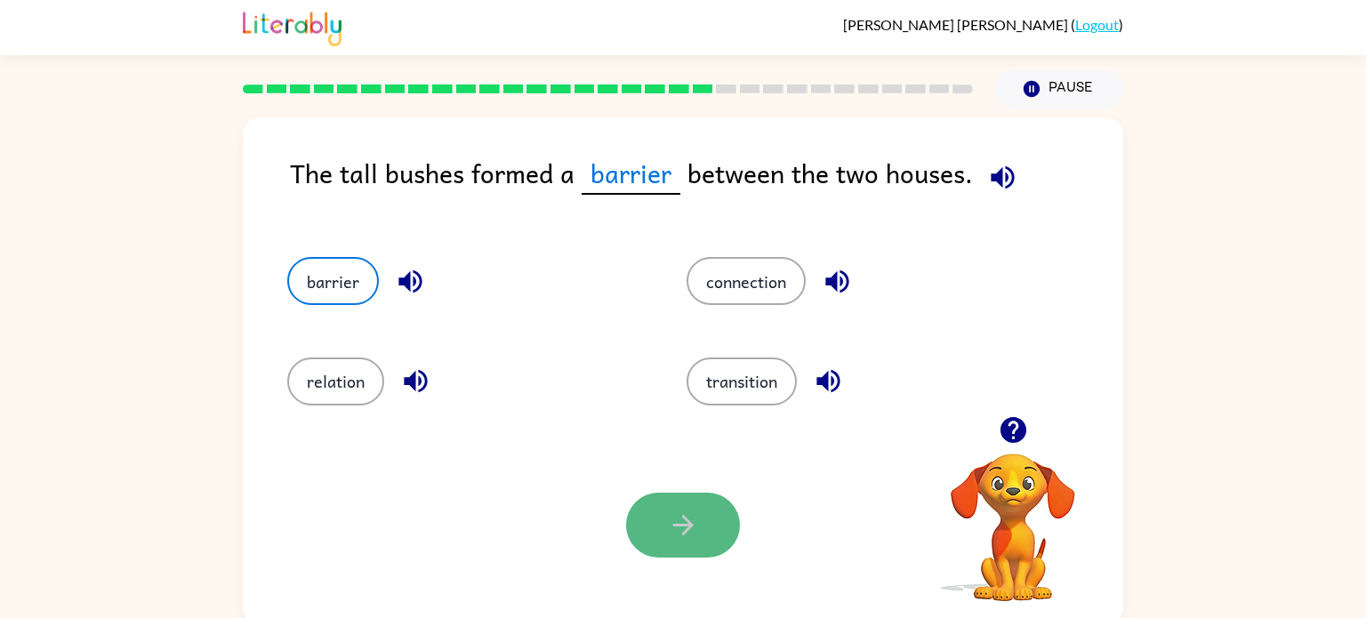
click at [695, 522] on icon "button" at bounding box center [683, 525] width 31 height 31
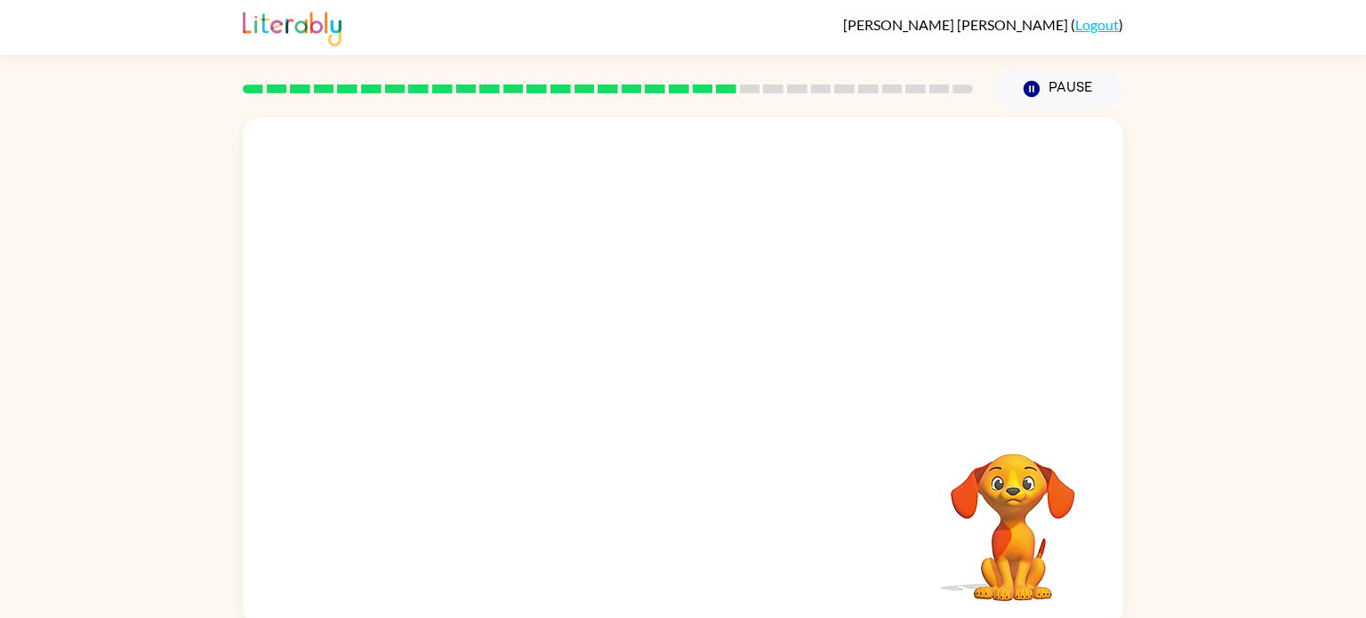
click at [969, 507] on video "Your browser must support playing .mp4 files to use Literably. Please try using…" at bounding box center [1013, 515] width 178 height 178
click at [707, 377] on div at bounding box center [683, 380] width 114 height 65
click at [716, 381] on button "button" at bounding box center [683, 380] width 114 height 65
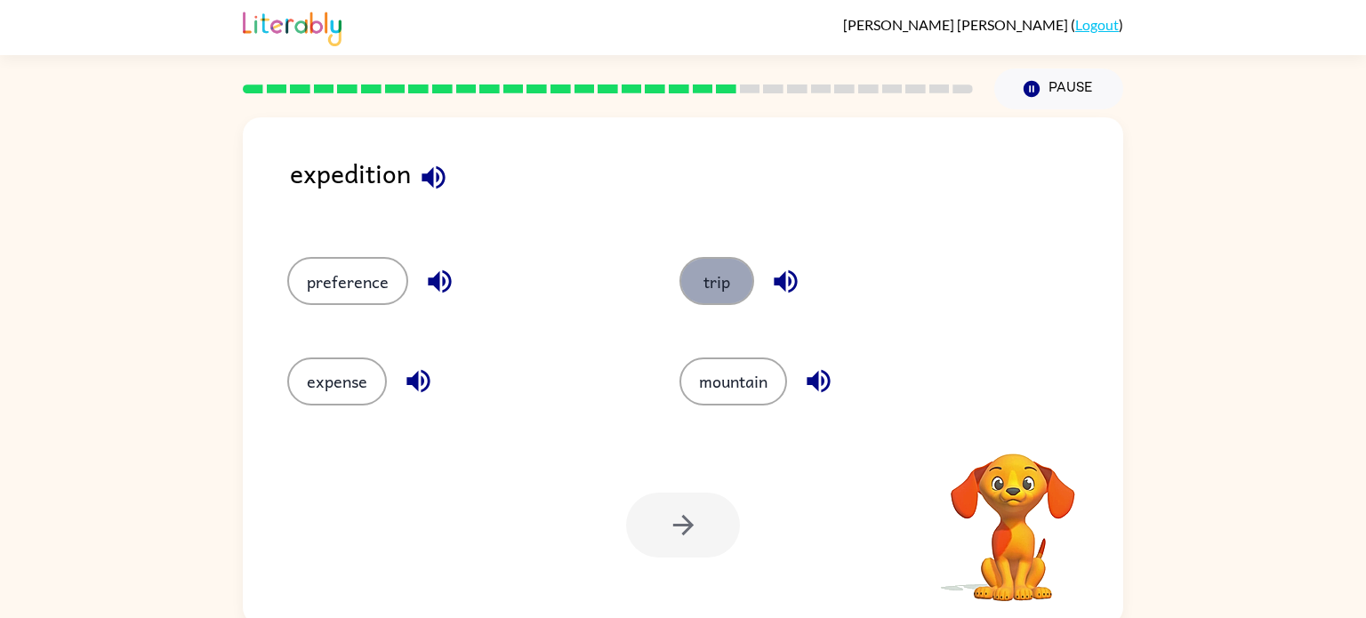
click at [717, 270] on button "trip" at bounding box center [717, 281] width 75 height 48
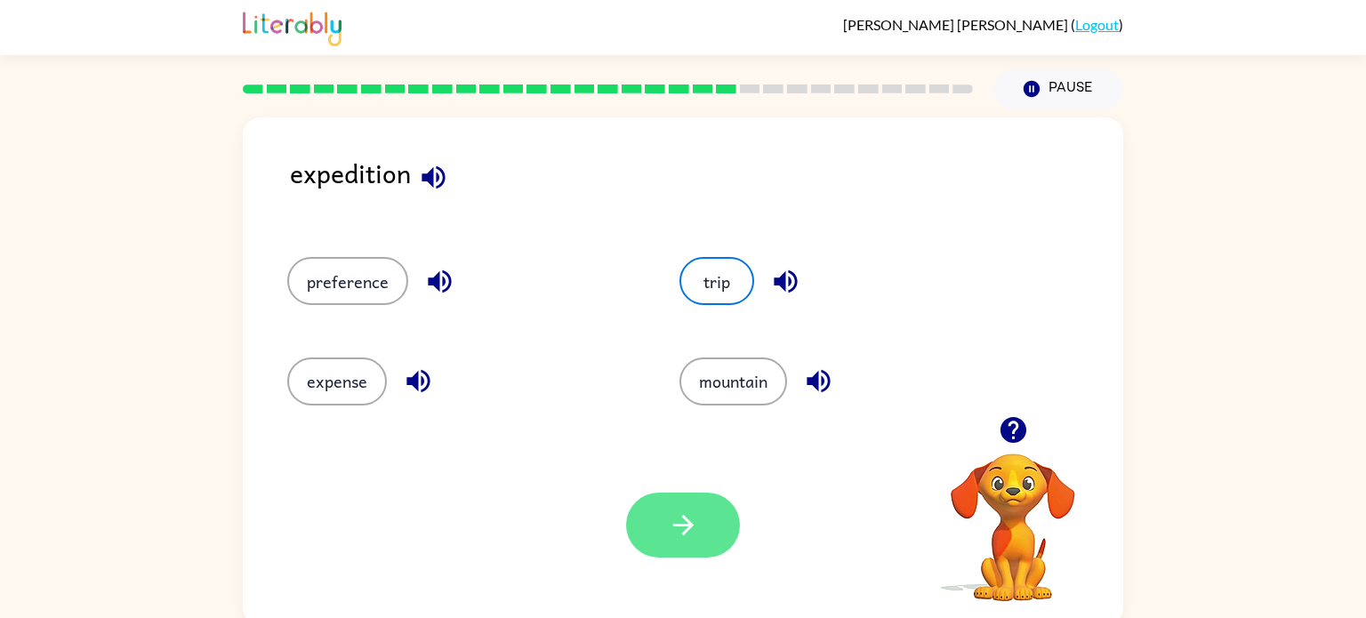
click at [688, 518] on icon "button" at bounding box center [683, 525] width 31 height 31
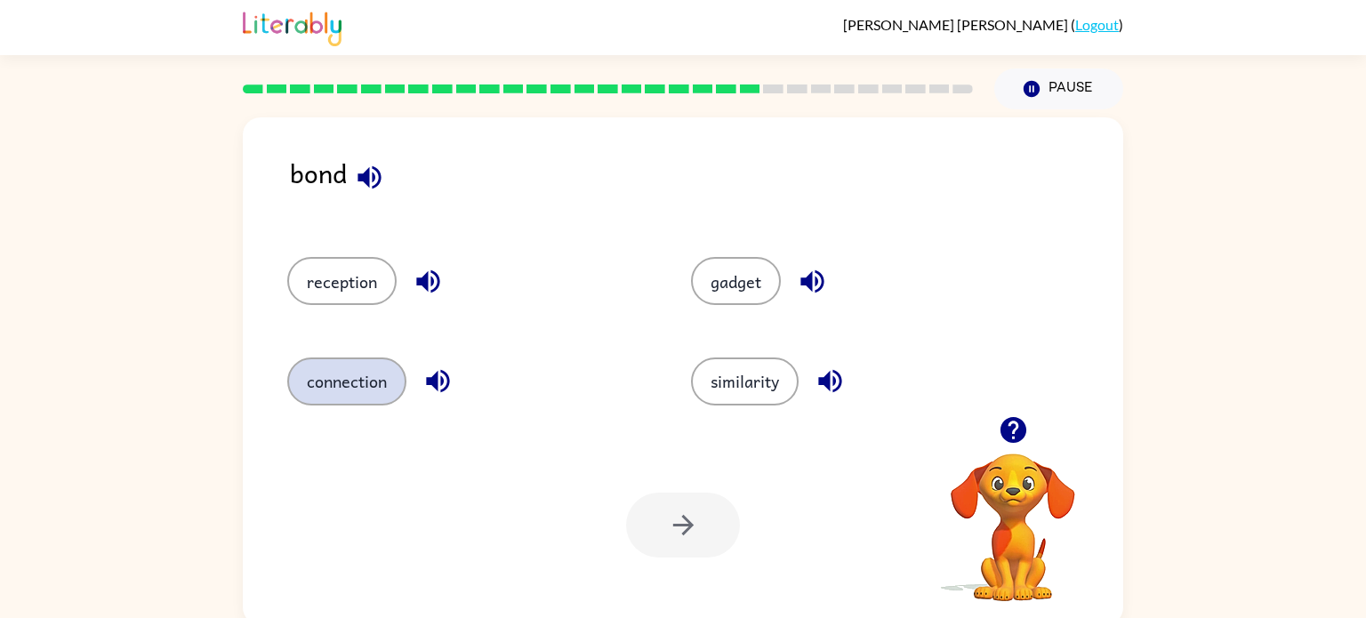
click at [373, 384] on button "connection" at bounding box center [346, 382] width 119 height 48
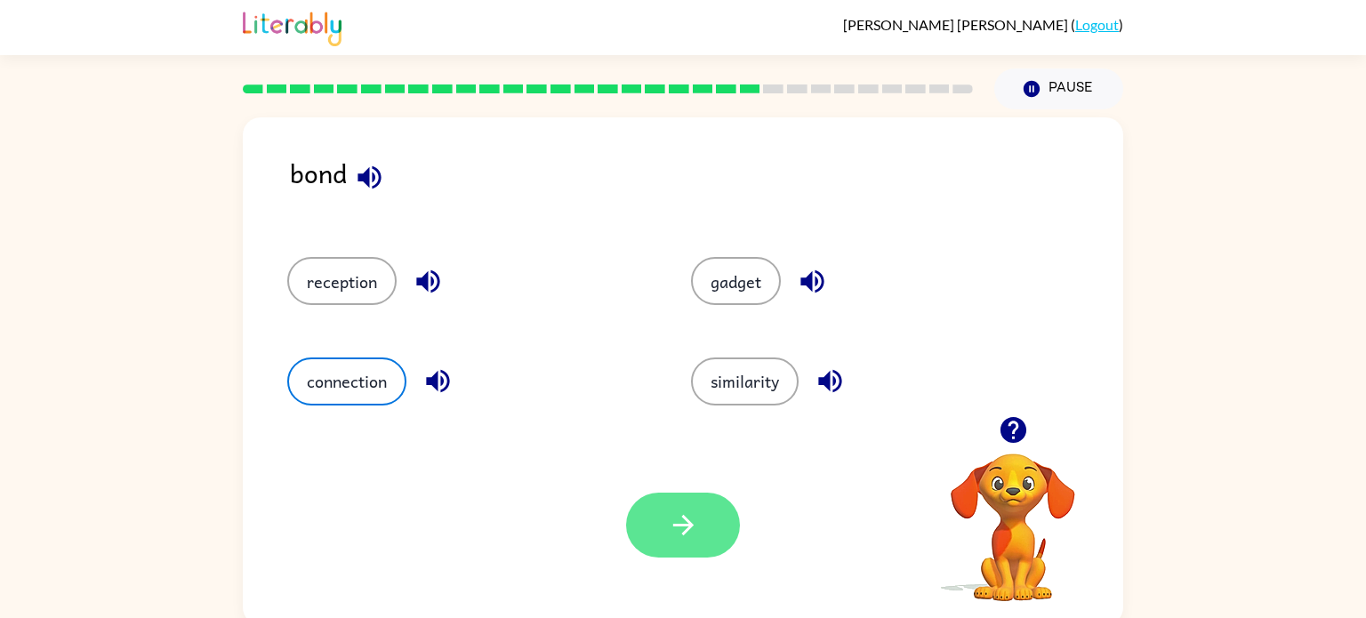
click at [691, 515] on icon "button" at bounding box center [683, 525] width 31 height 31
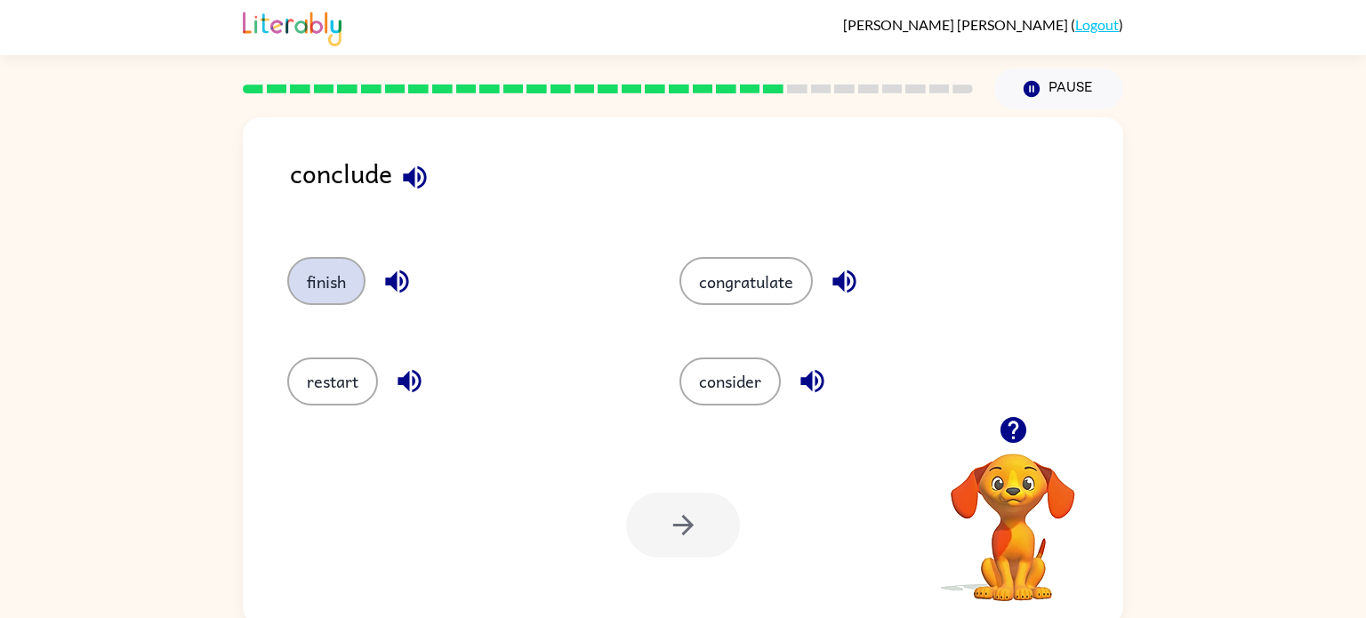
click at [315, 270] on button "finish" at bounding box center [326, 281] width 78 height 48
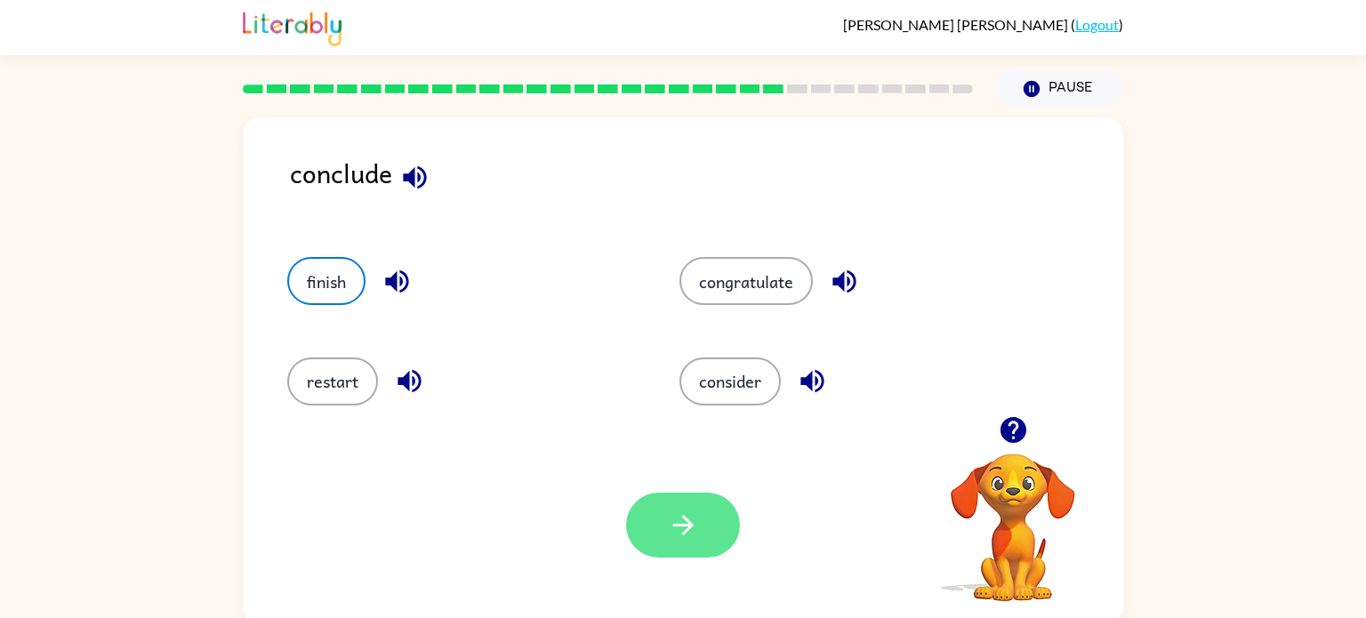
click at [677, 527] on icon "button" at bounding box center [683, 525] width 31 height 31
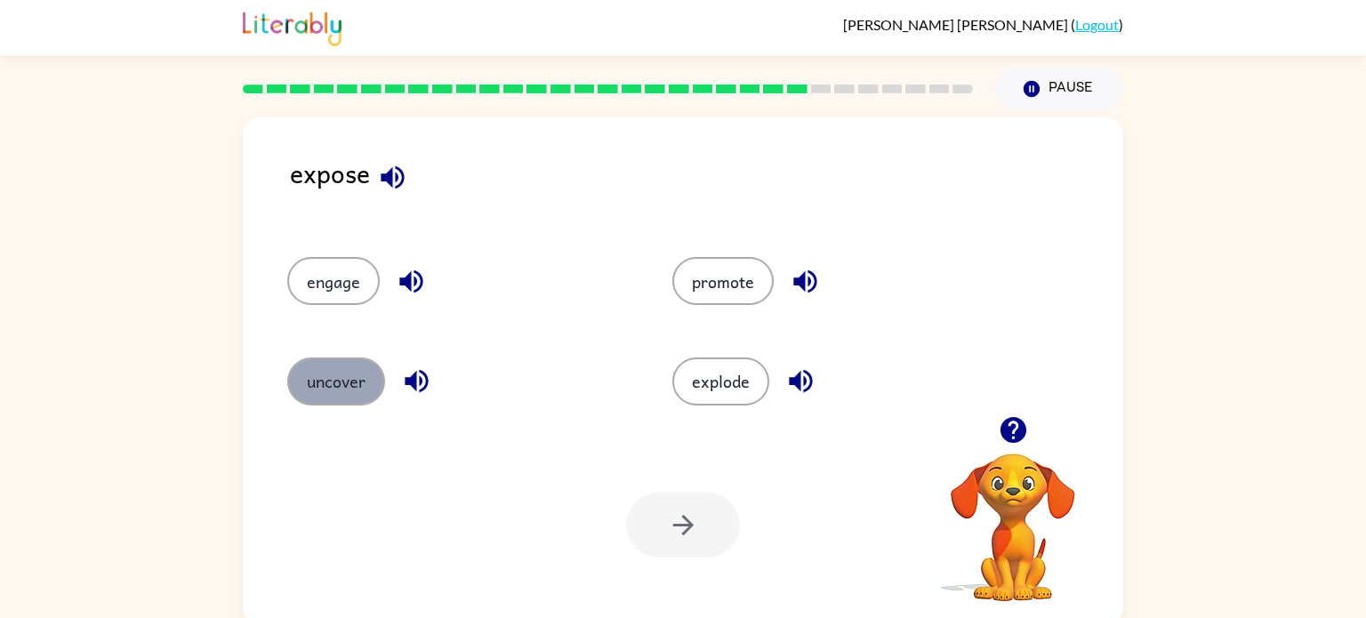
click at [343, 385] on button "uncover" at bounding box center [336, 382] width 98 height 48
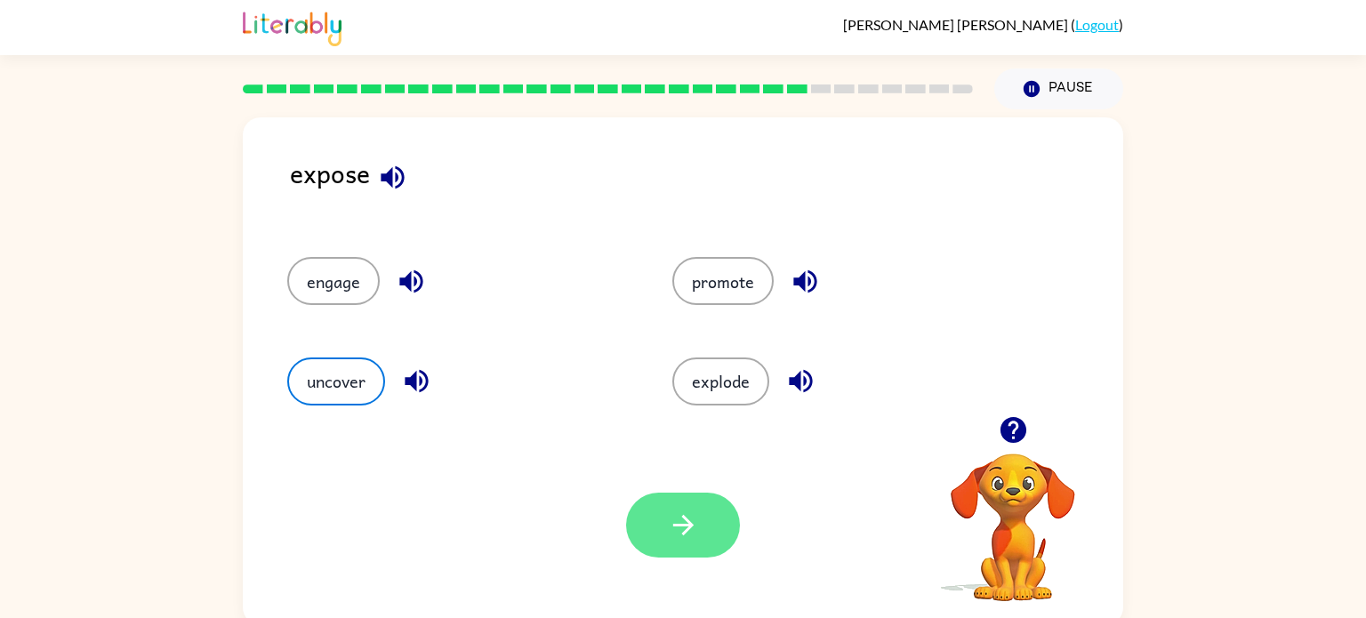
click at [668, 524] on icon "button" at bounding box center [683, 525] width 31 height 31
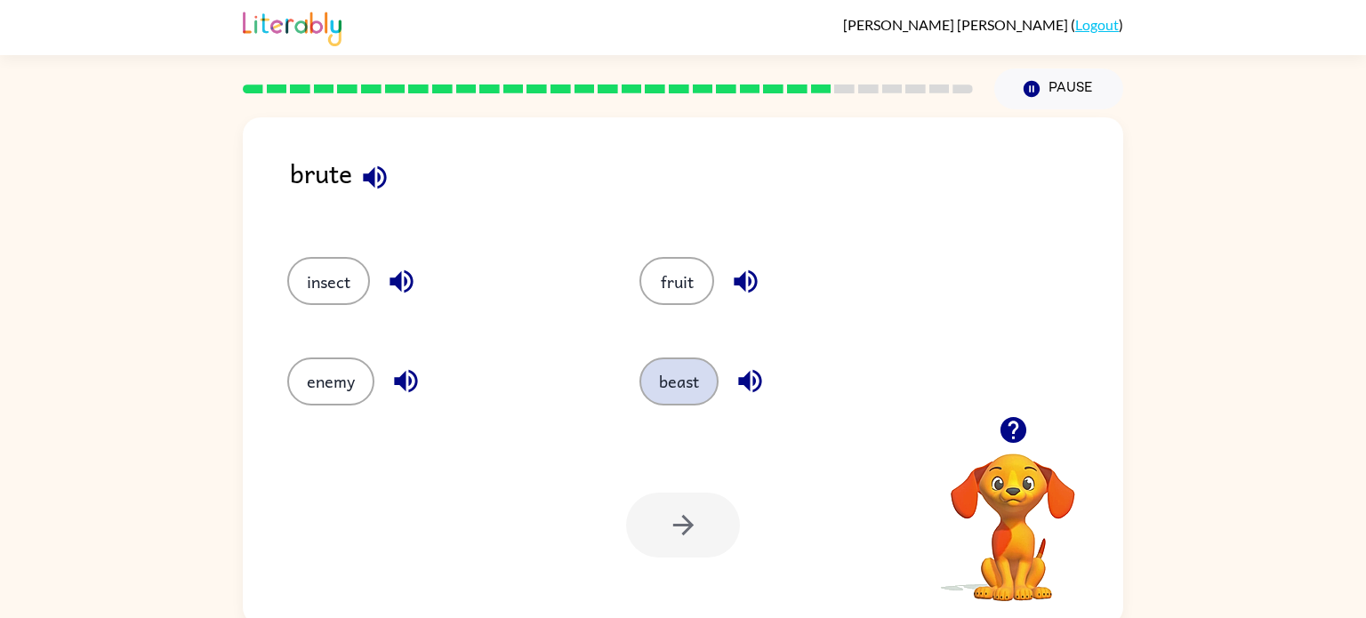
click at [710, 390] on button "beast" at bounding box center [679, 382] width 79 height 48
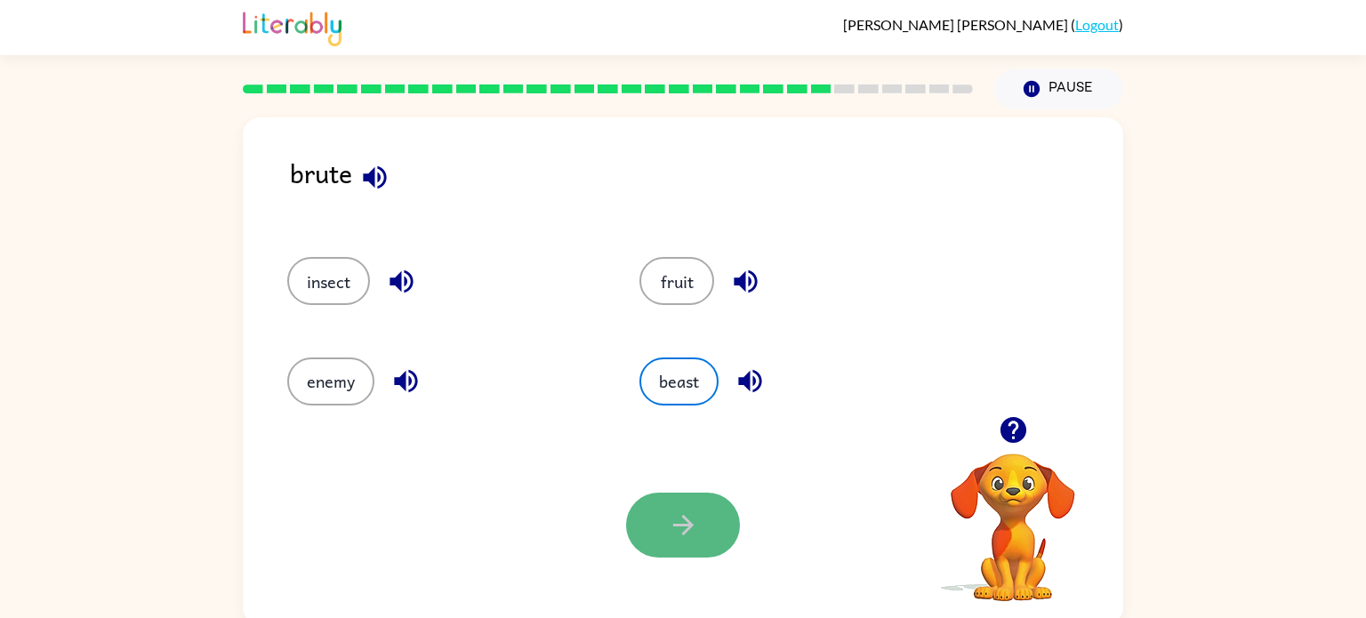
click at [690, 501] on button "button" at bounding box center [683, 525] width 114 height 65
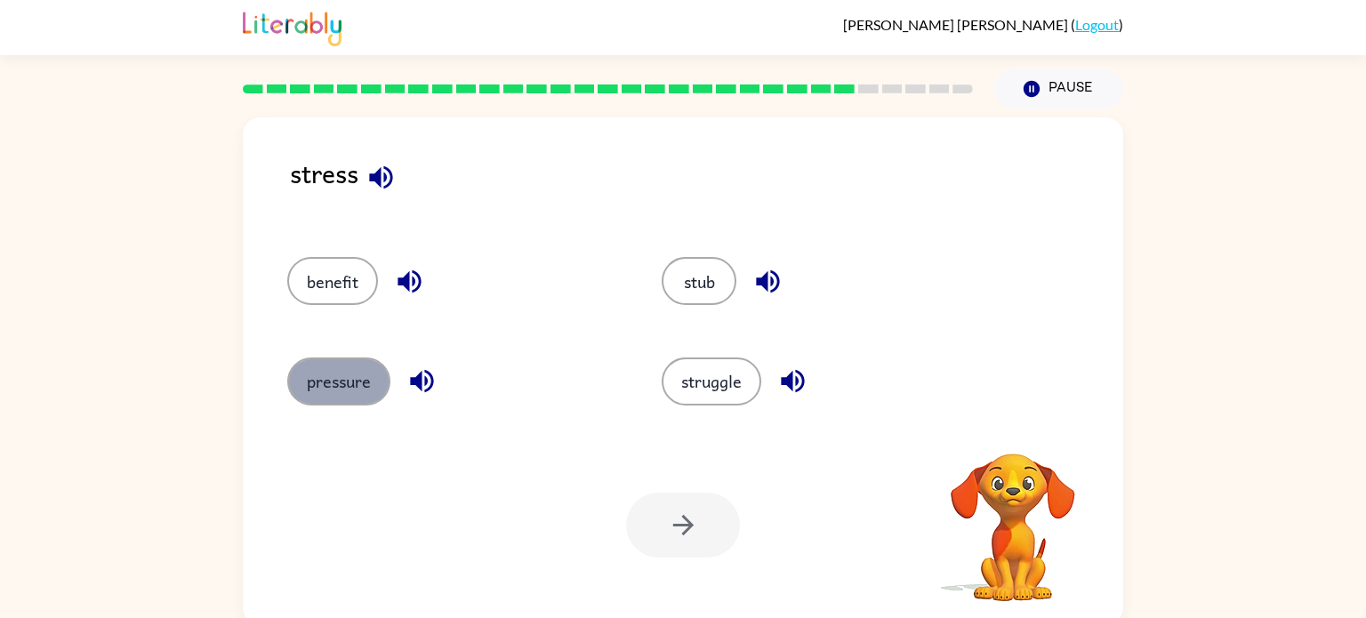
click at [355, 393] on button "pressure" at bounding box center [338, 382] width 103 height 48
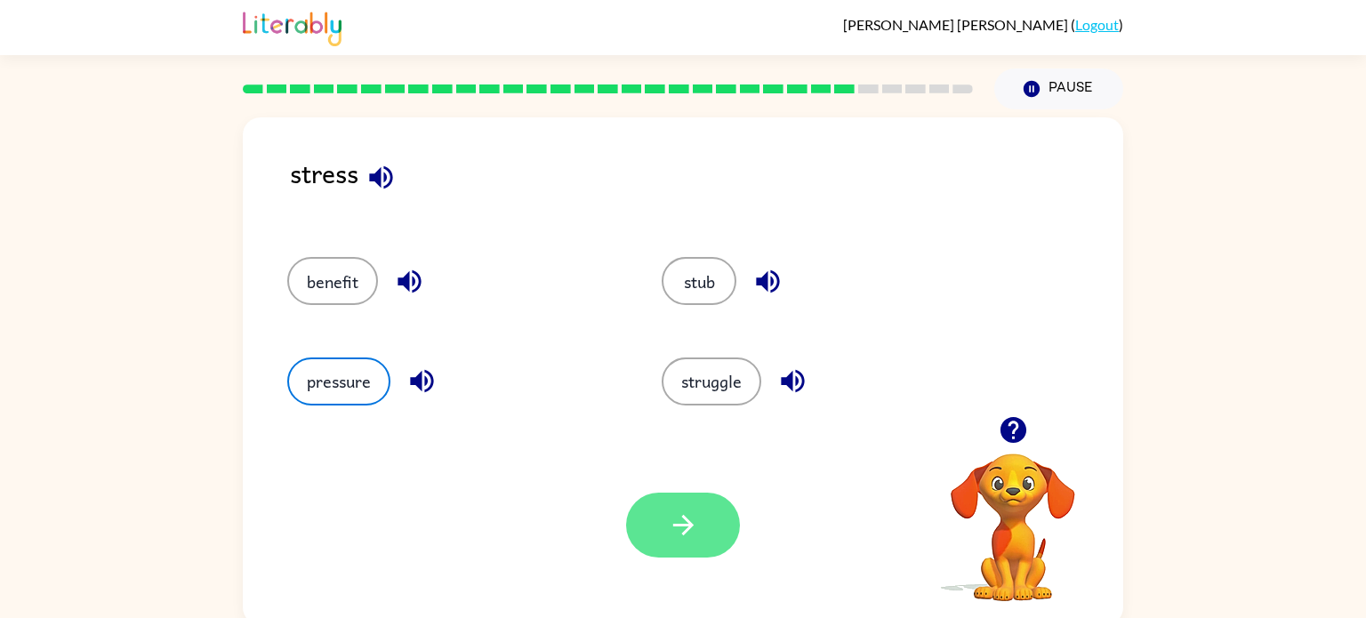
click at [652, 511] on button "button" at bounding box center [683, 525] width 114 height 65
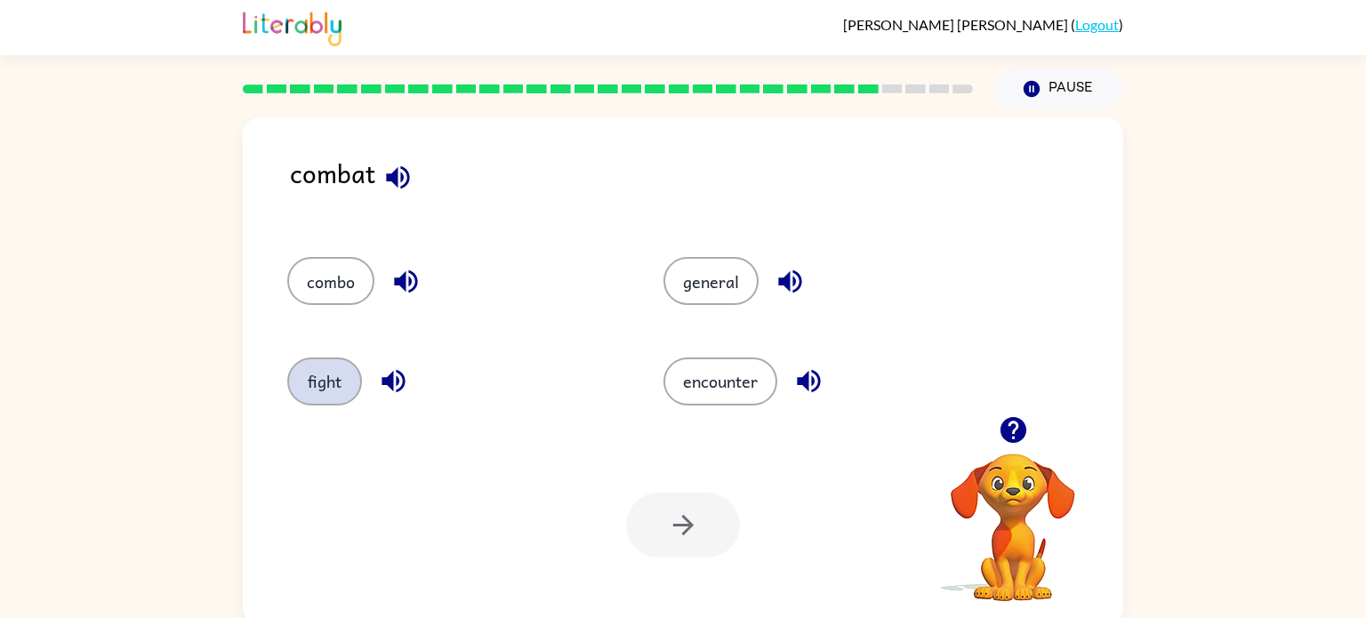
click at [316, 375] on button "fight" at bounding box center [324, 382] width 75 height 48
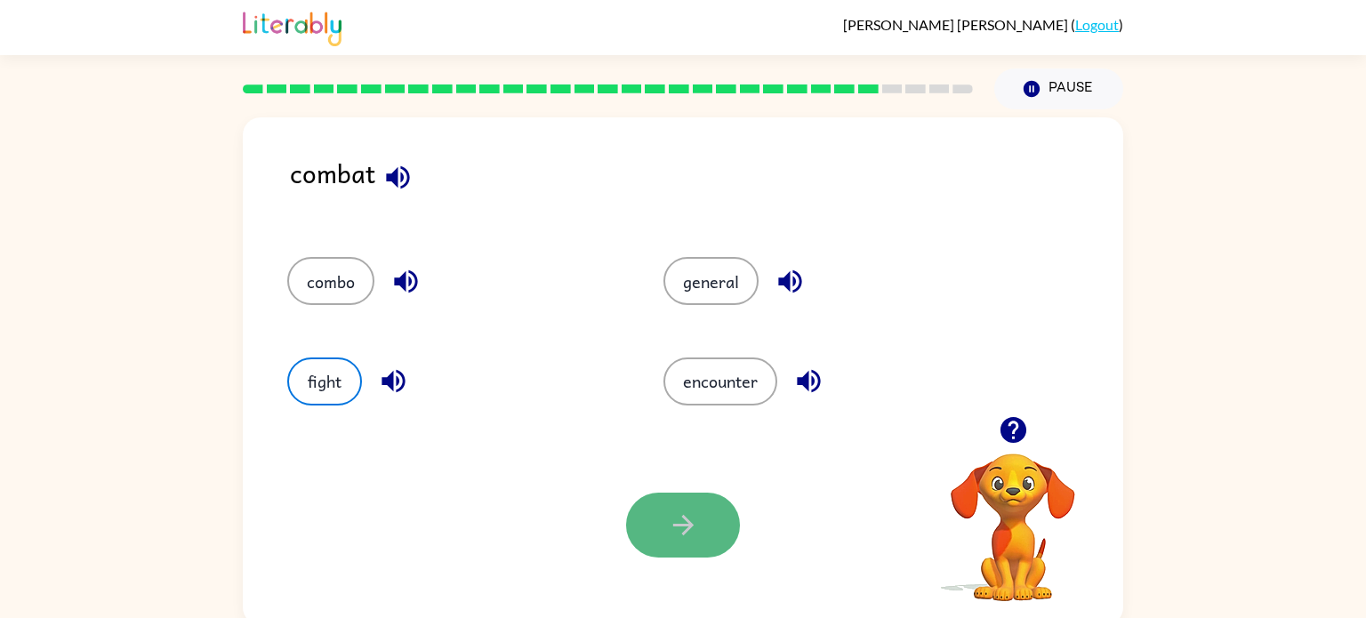
click at [687, 543] on button "button" at bounding box center [683, 525] width 114 height 65
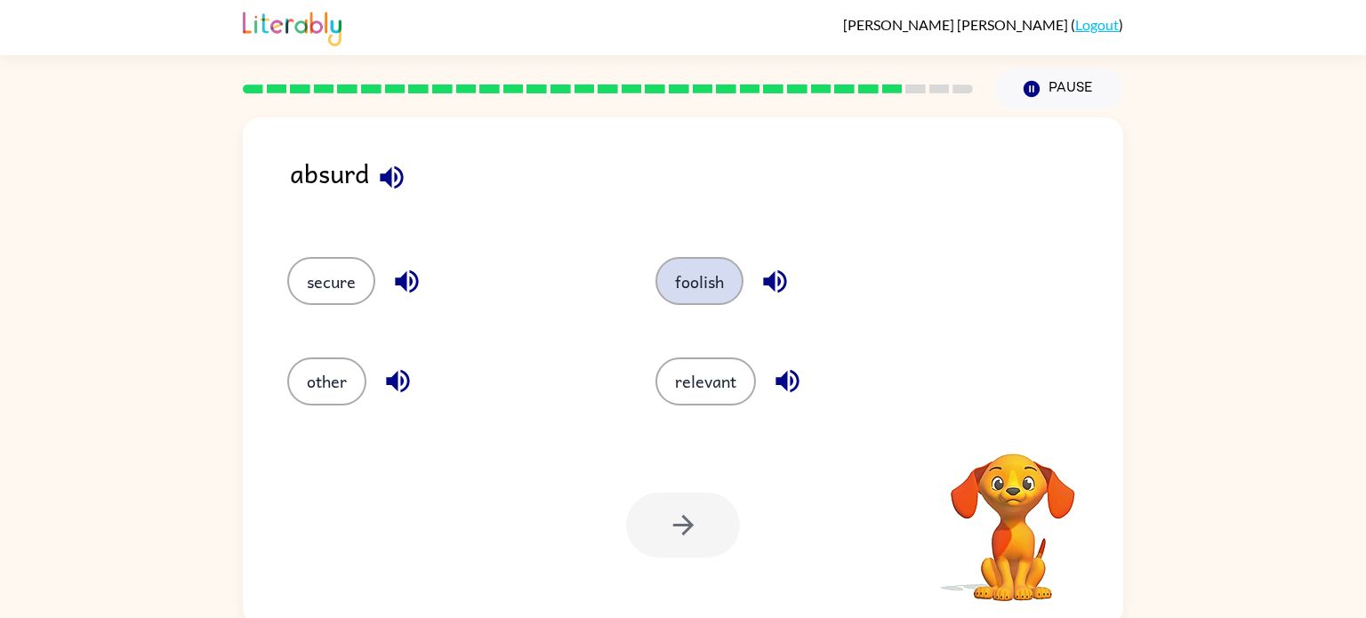
click at [723, 283] on button "foolish" at bounding box center [700, 281] width 88 height 48
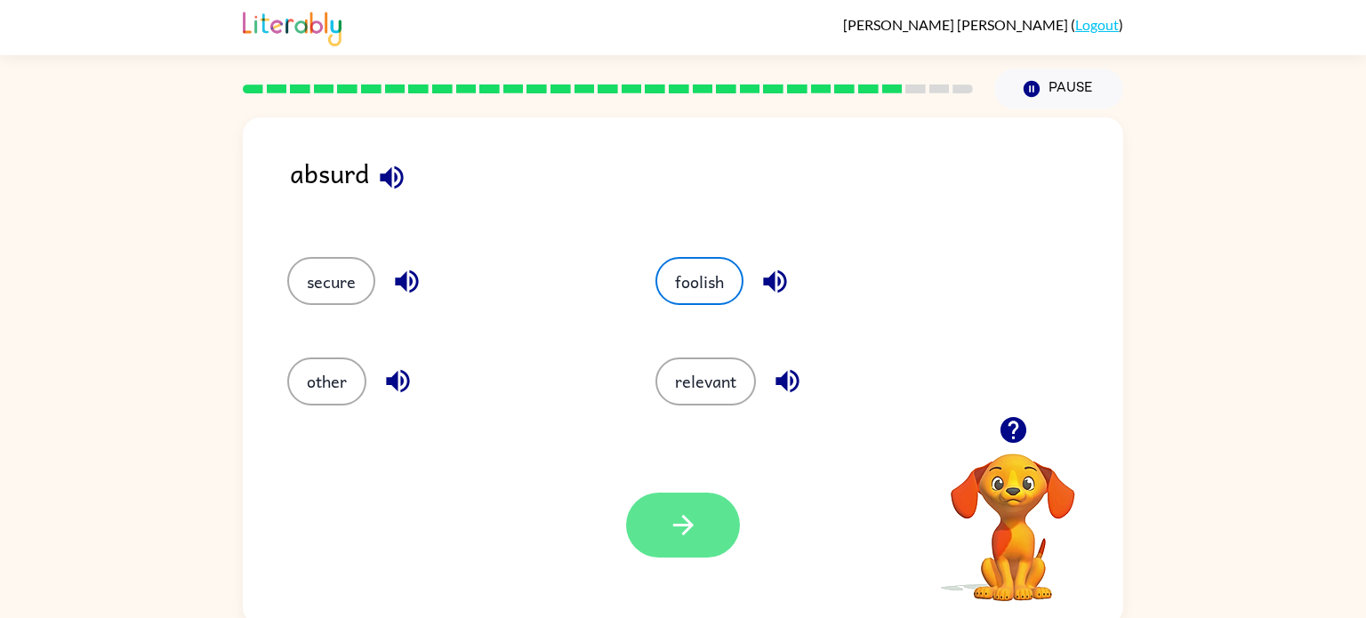
click at [710, 521] on button "button" at bounding box center [683, 525] width 114 height 65
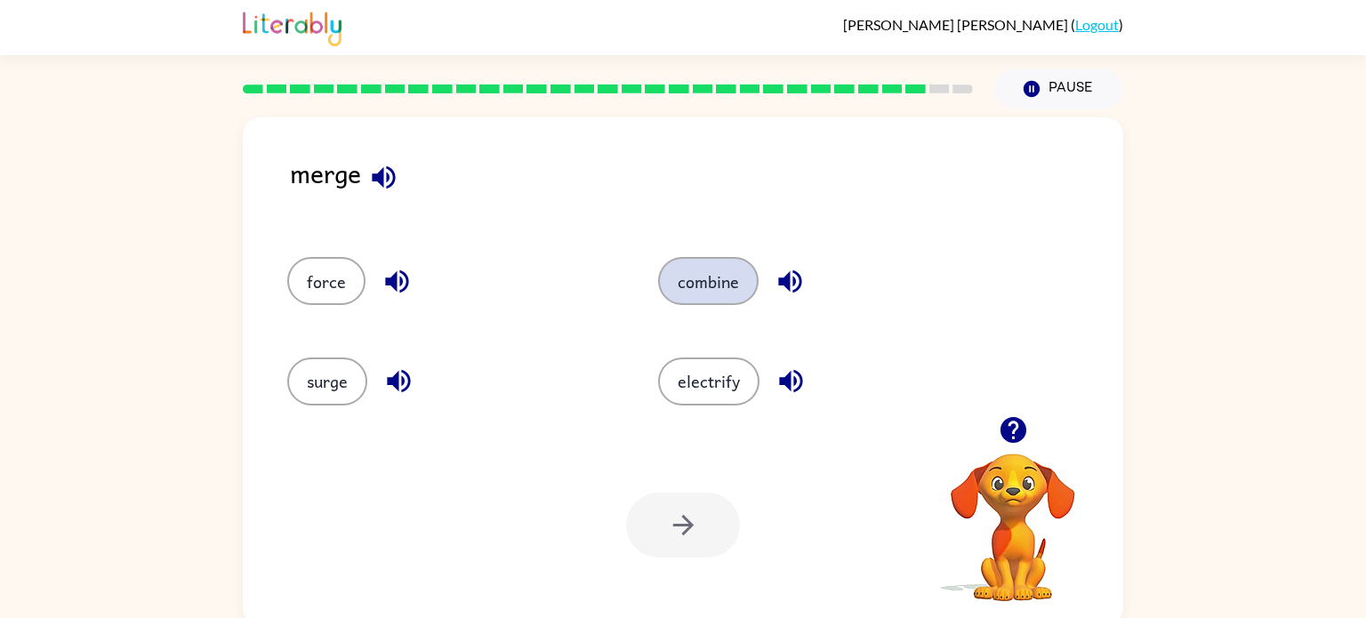
click at [713, 289] on button "combine" at bounding box center [708, 281] width 101 height 48
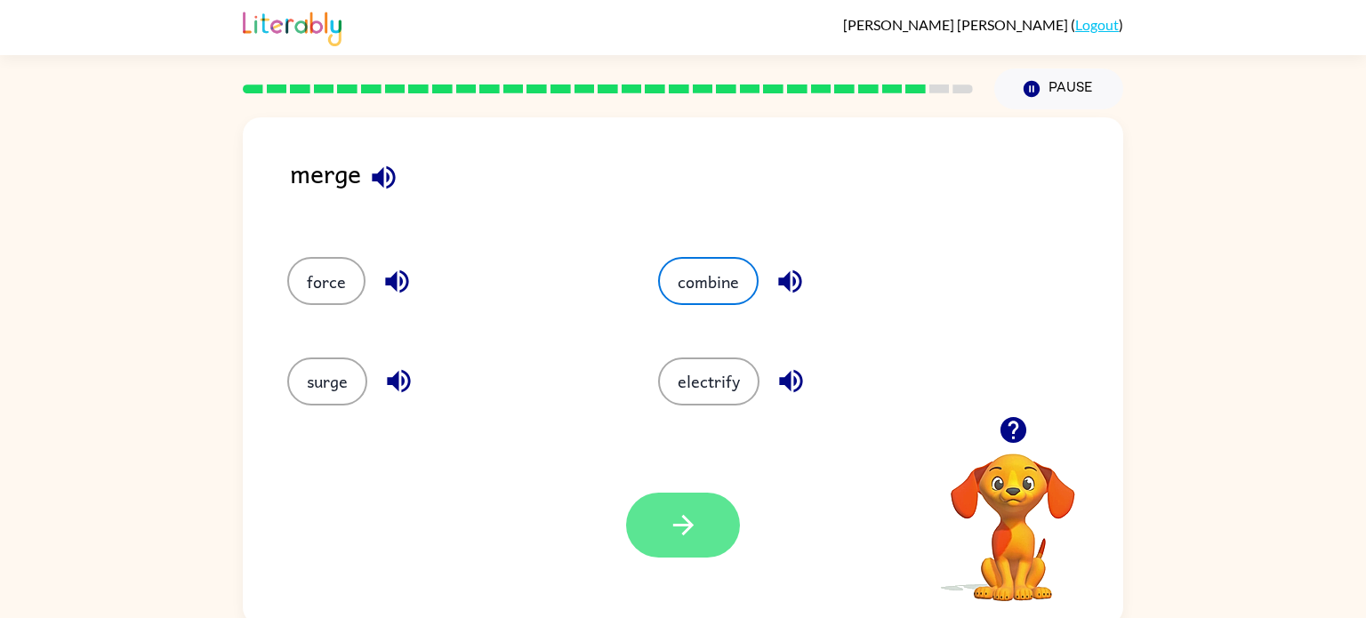
click at [703, 511] on button "button" at bounding box center [683, 525] width 114 height 65
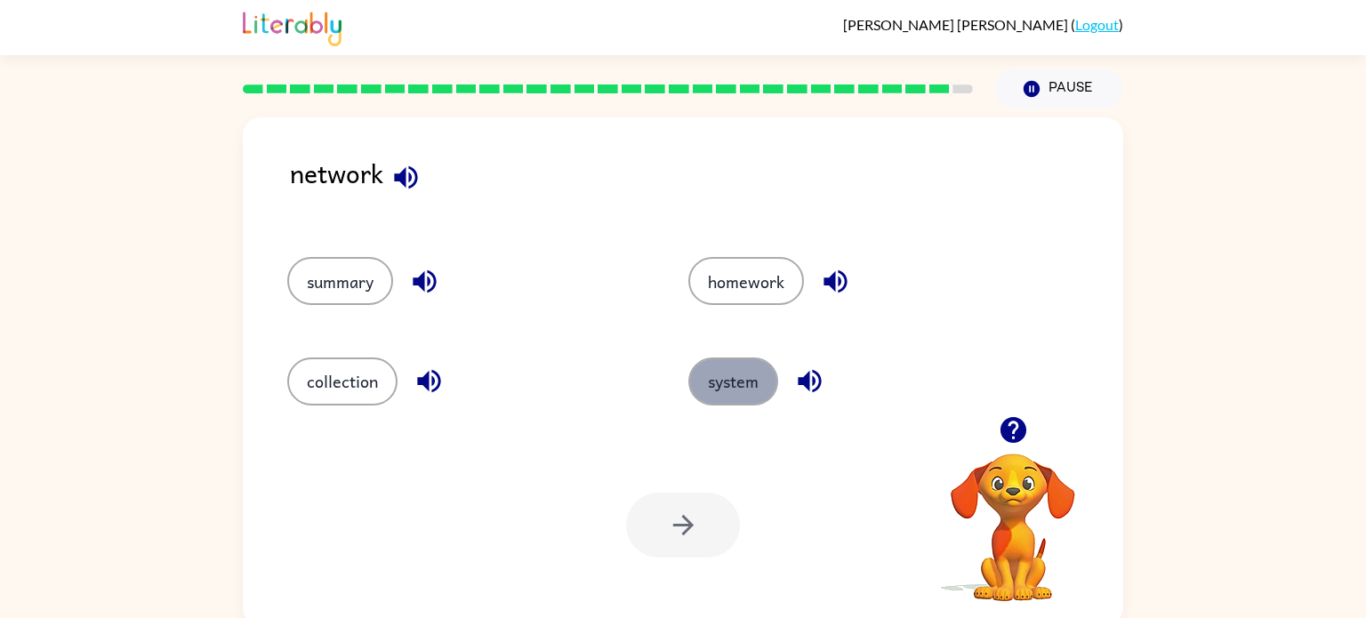
click at [739, 378] on button "system" at bounding box center [733, 382] width 90 height 48
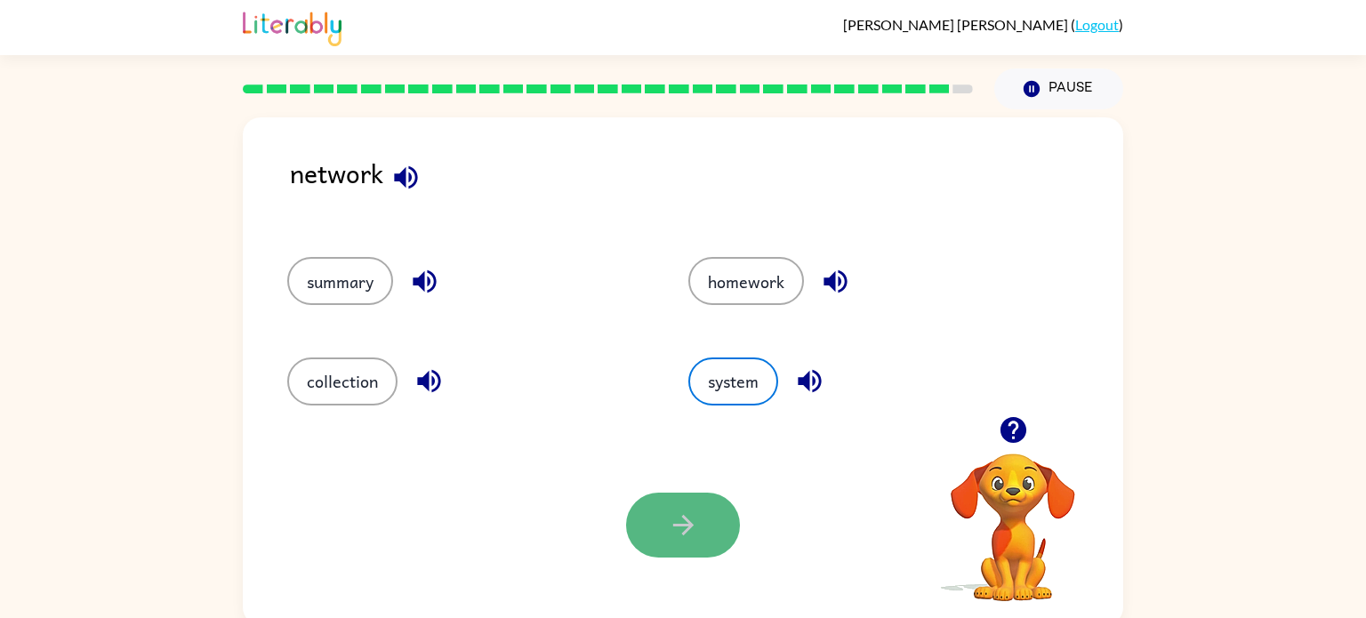
click at [683, 523] on icon "button" at bounding box center [683, 525] width 31 height 31
